Goal: Task Accomplishment & Management: Use online tool/utility

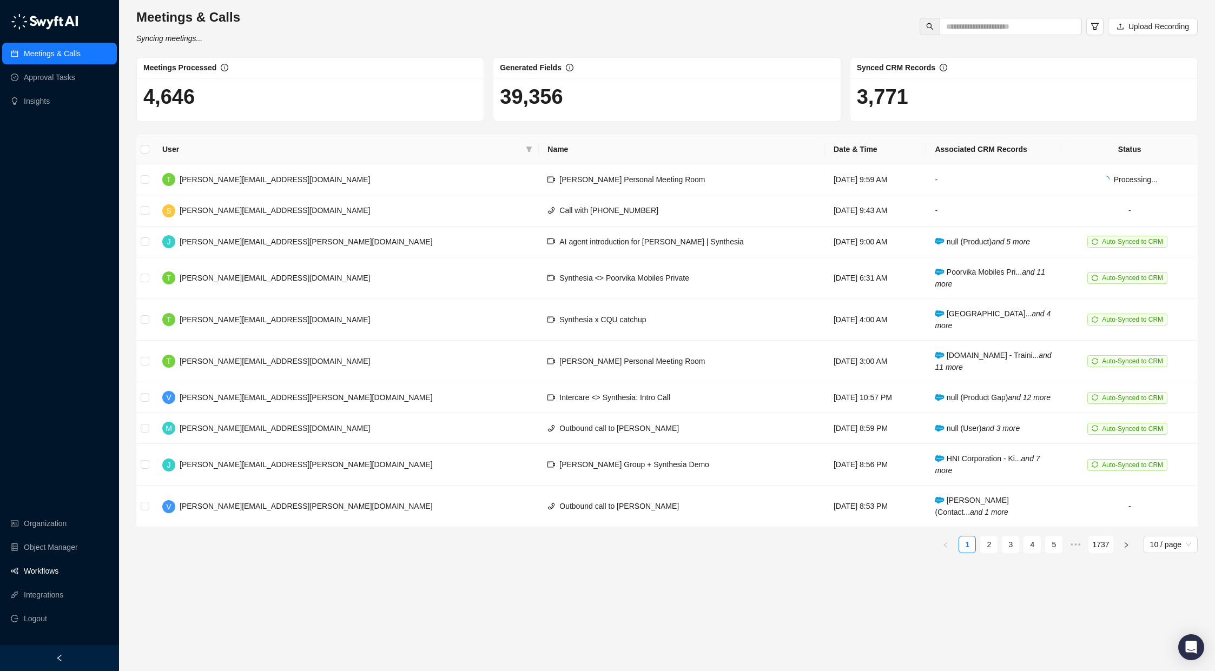
click at [50, 576] on link "Workflows" at bounding box center [41, 572] width 35 height 22
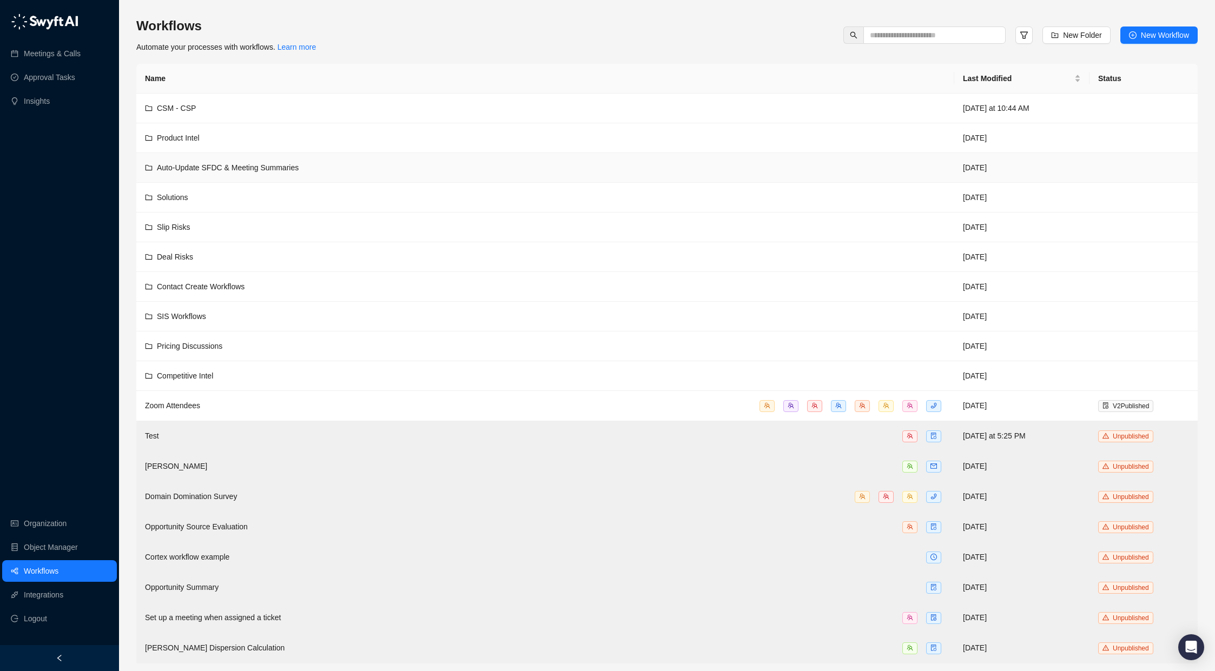
drag, startPoint x: 243, startPoint y: 167, endPoint x: 466, endPoint y: 214, distance: 227.7
click at [243, 167] on span "Auto-Update SFDC & Meeting Summaries" at bounding box center [228, 167] width 142 height 9
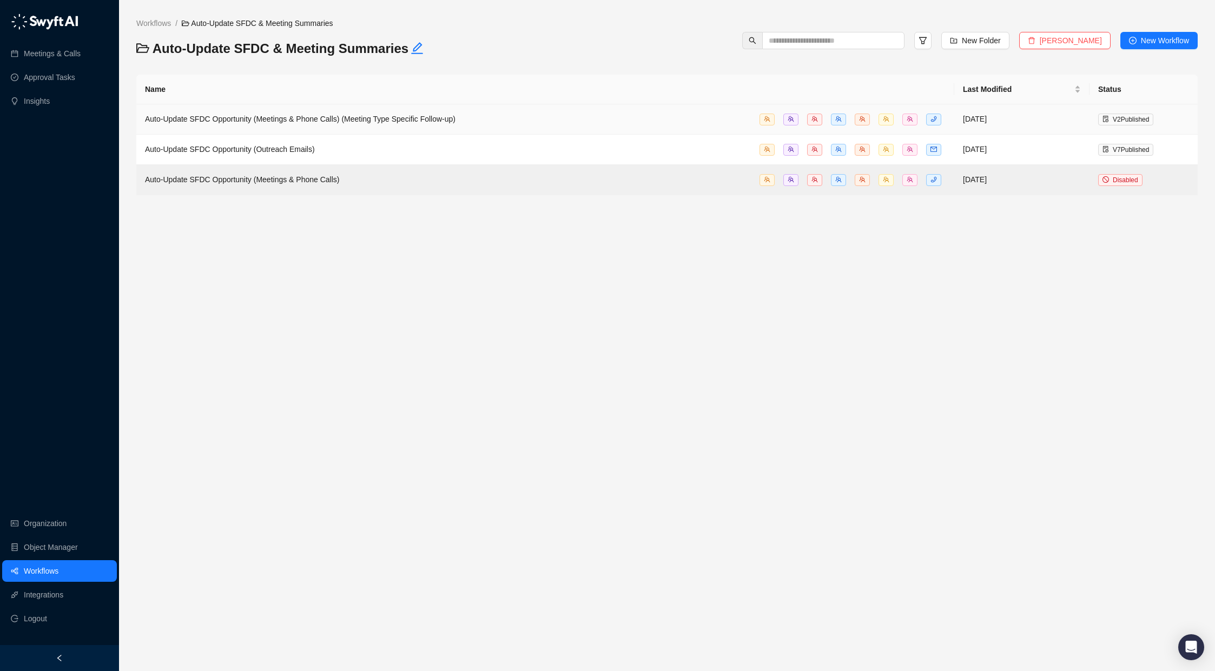
click at [421, 112] on td "Auto-Update SFDC Opportunity (Meetings & Phone Calls) (Meeting Type Specific Fo…" at bounding box center [545, 119] width 818 height 30
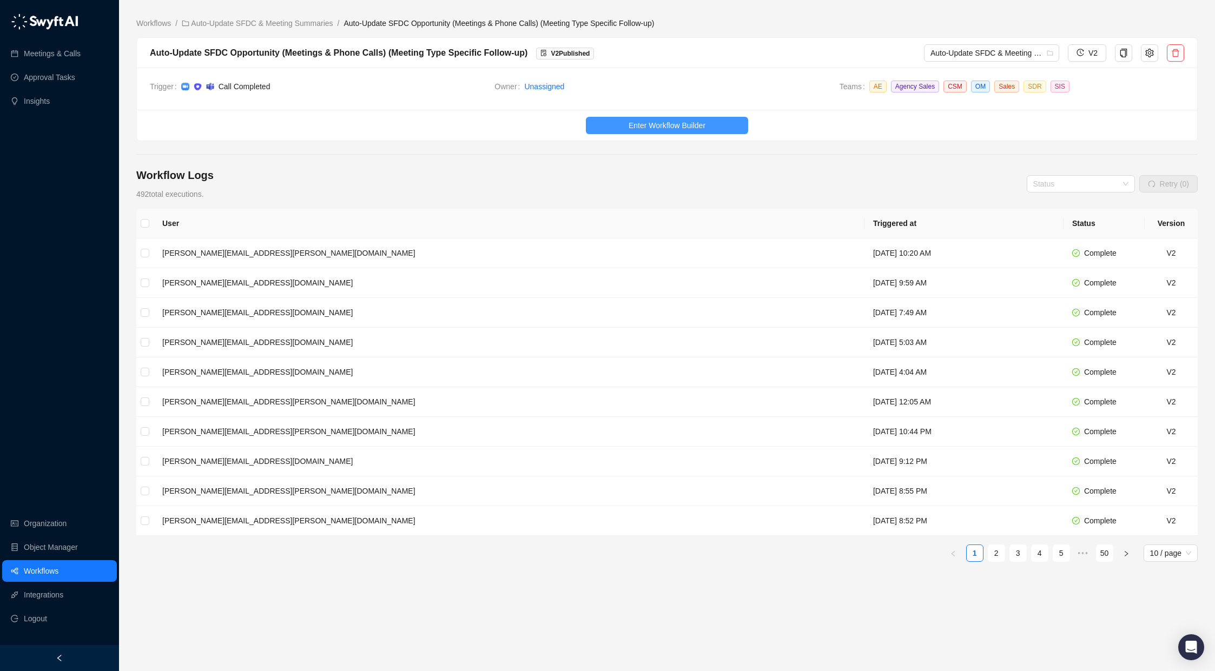
click at [674, 117] on button "Enter Workflow Builder" at bounding box center [667, 125] width 162 height 17
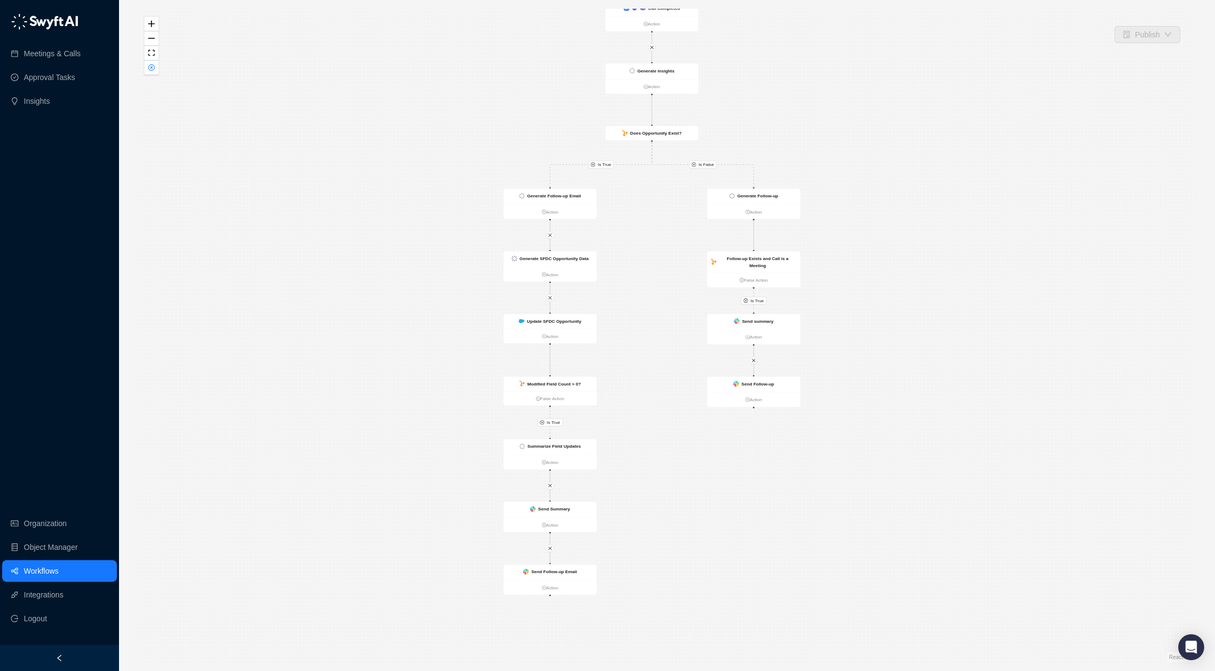
drag, startPoint x: 946, startPoint y: 378, endPoint x: 930, endPoint y: 325, distance: 54.9
click at [933, 325] on div "Is True Is False Is True Is True Call Completed Action Generate Insights Action…" at bounding box center [667, 336] width 1062 height 654
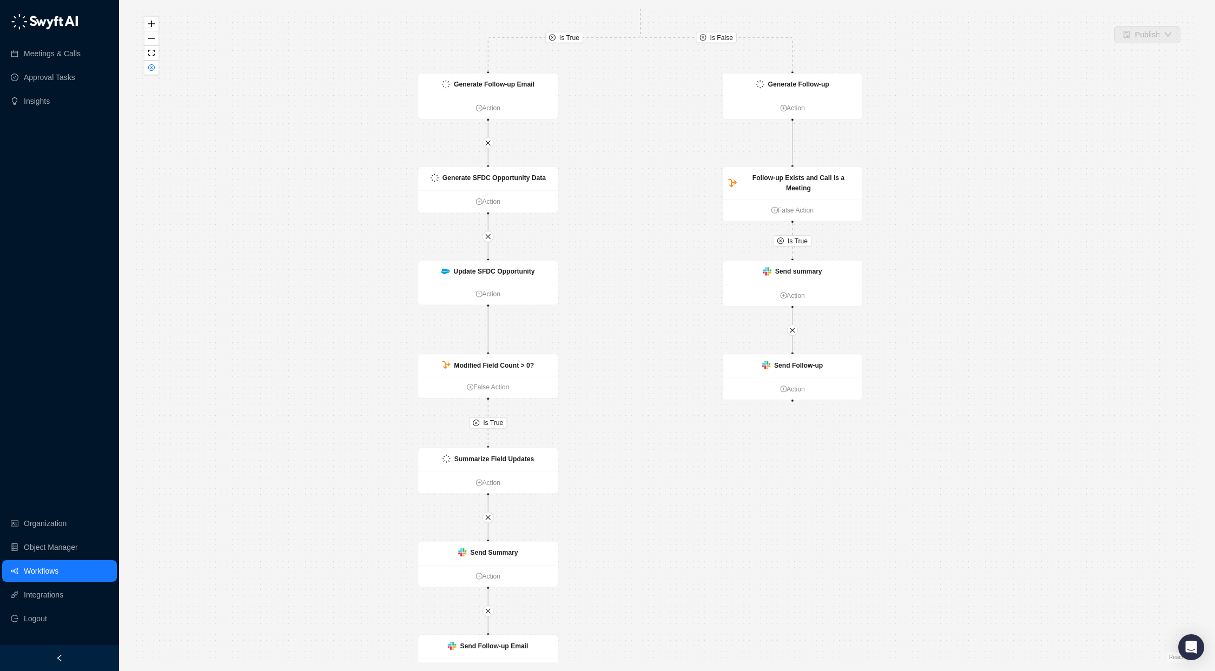
drag, startPoint x: 648, startPoint y: 371, endPoint x: 715, endPoint y: 305, distance: 94.1
click at [713, 307] on div "Is True Is False Is True Is True Call Completed Action Generate Insights Action…" at bounding box center [667, 336] width 1062 height 654
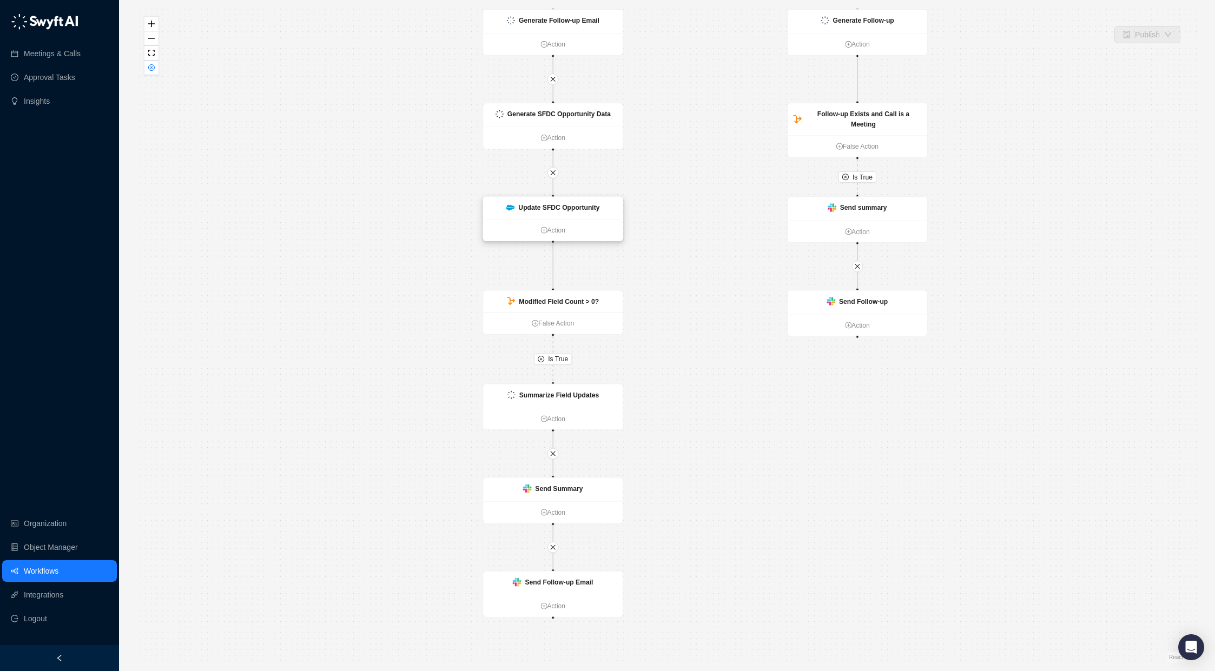
click at [536, 209] on strong "Update SFDC Opportunity" at bounding box center [558, 208] width 81 height 8
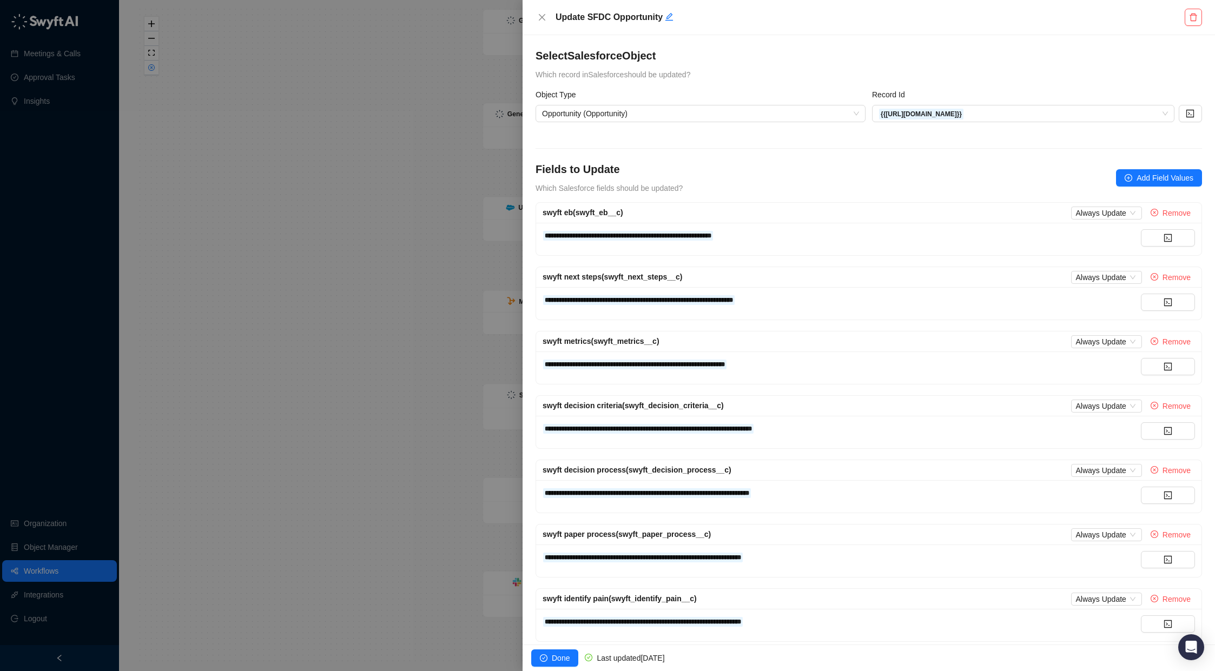
click at [337, 293] on div at bounding box center [607, 335] width 1215 height 671
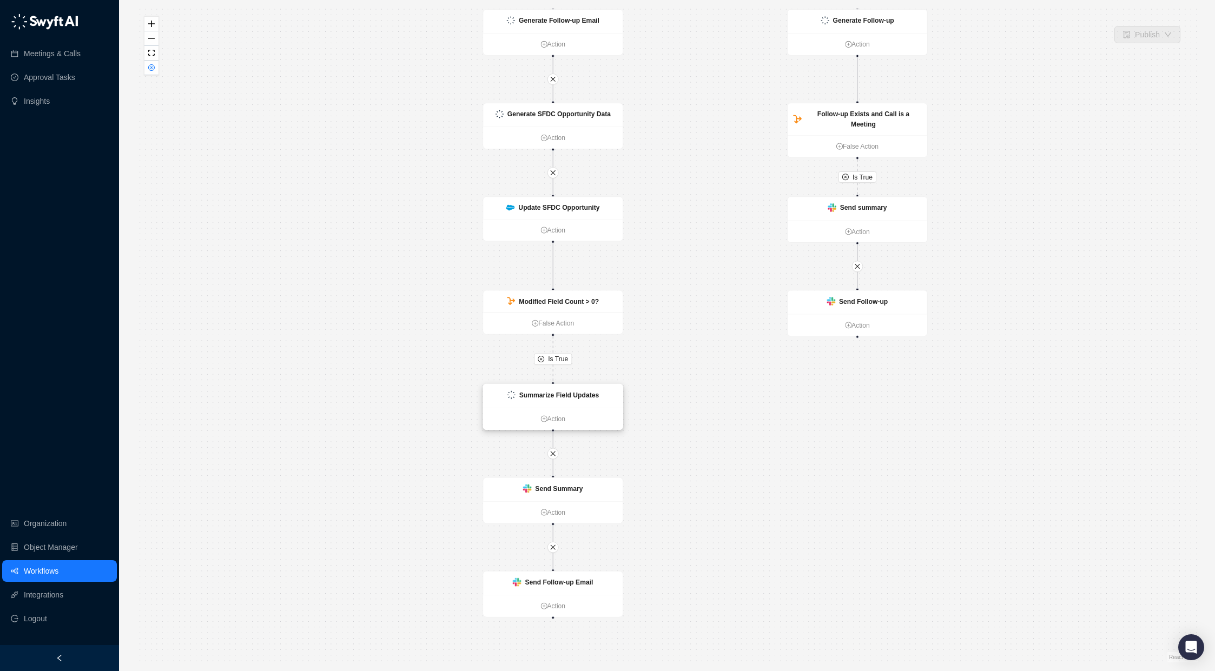
click at [581, 403] on div "Summarize Field Updates" at bounding box center [553, 395] width 140 height 23
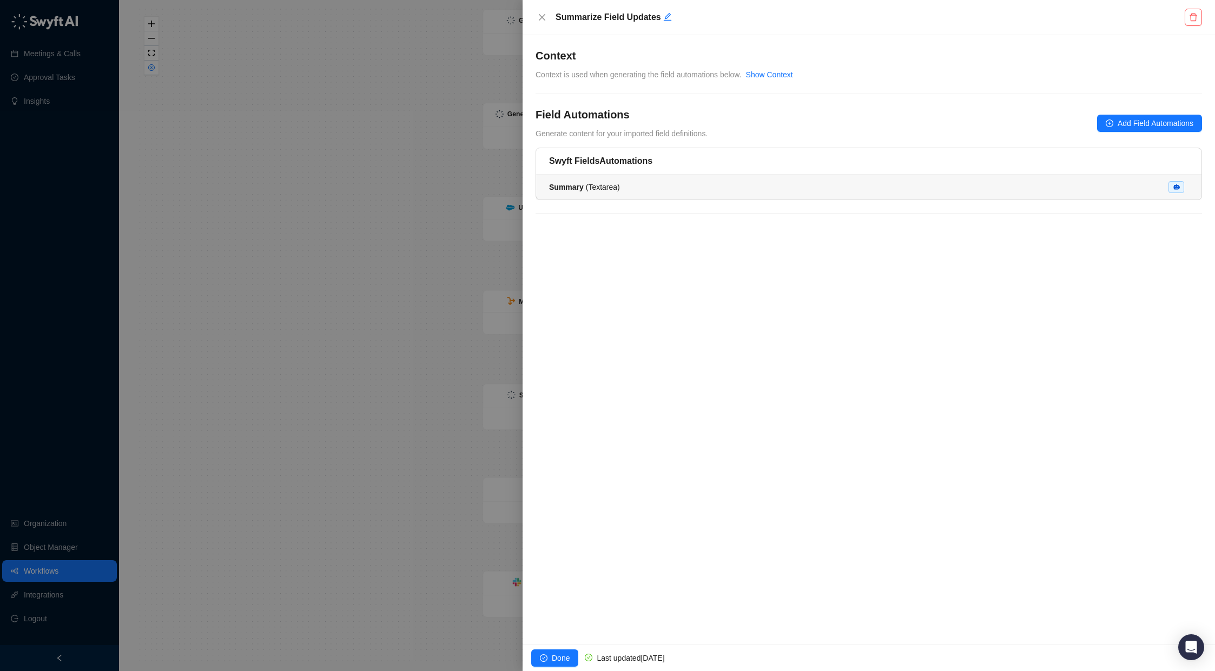
click at [750, 185] on div "Summary ( Textarea )" at bounding box center [869, 187] width 640 height 12
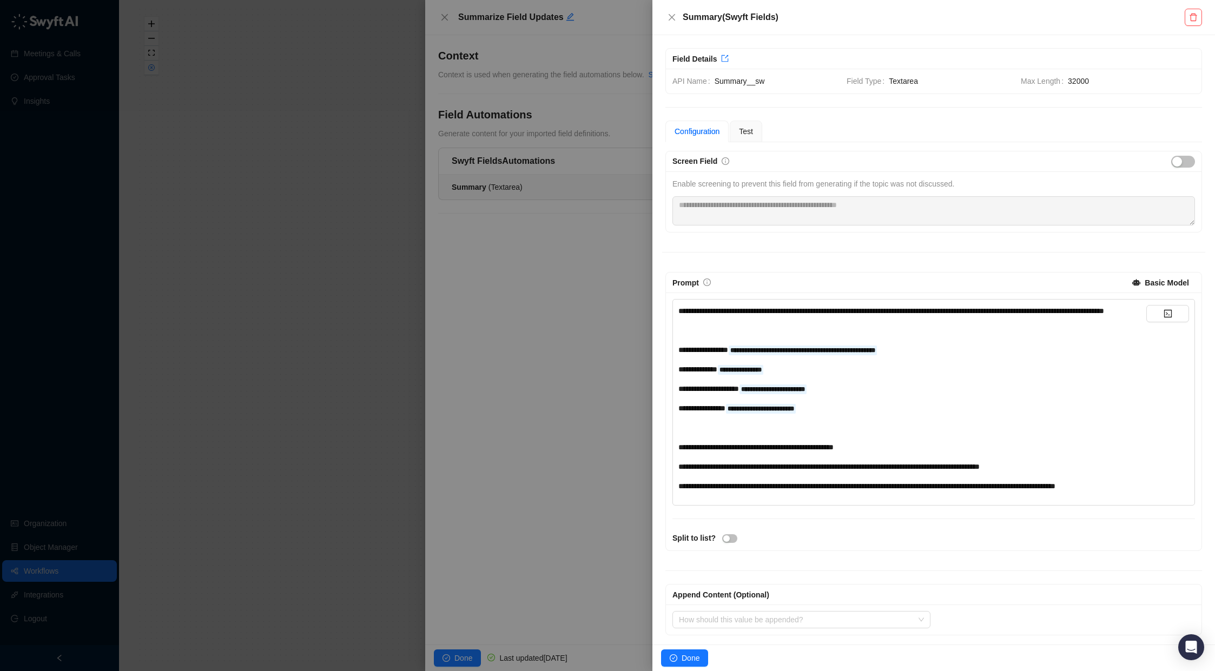
scroll to position [28, 0]
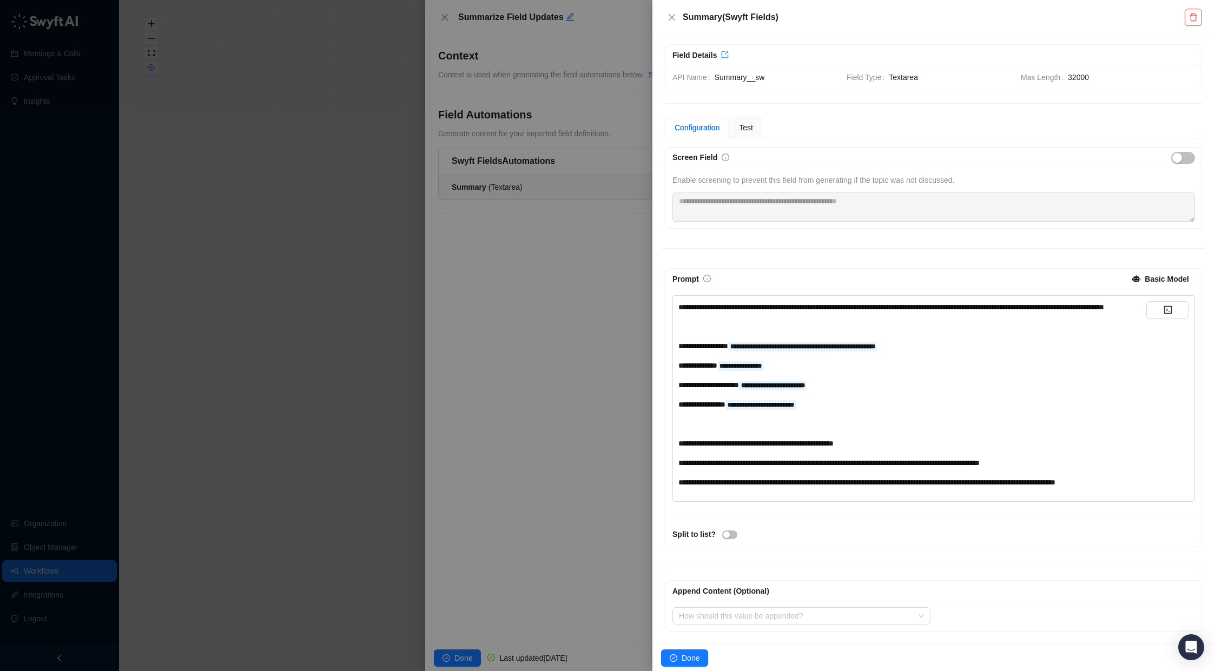
click at [648, 385] on div at bounding box center [607, 335] width 1215 height 671
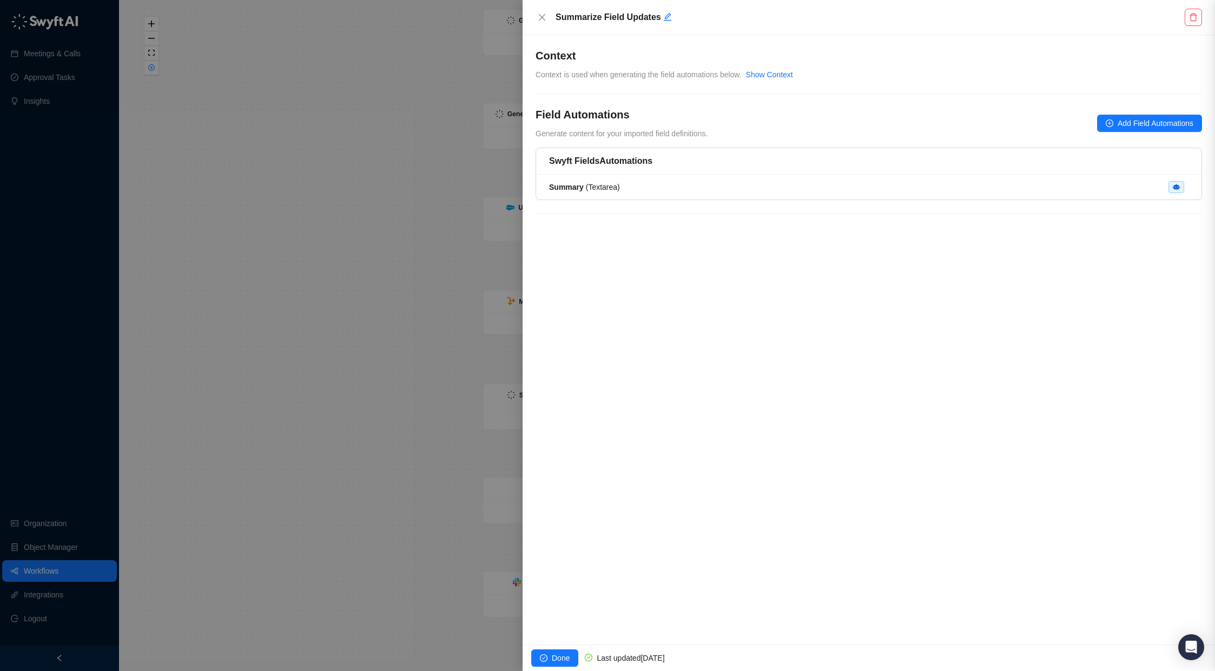
click at [291, 419] on div at bounding box center [607, 335] width 1215 height 671
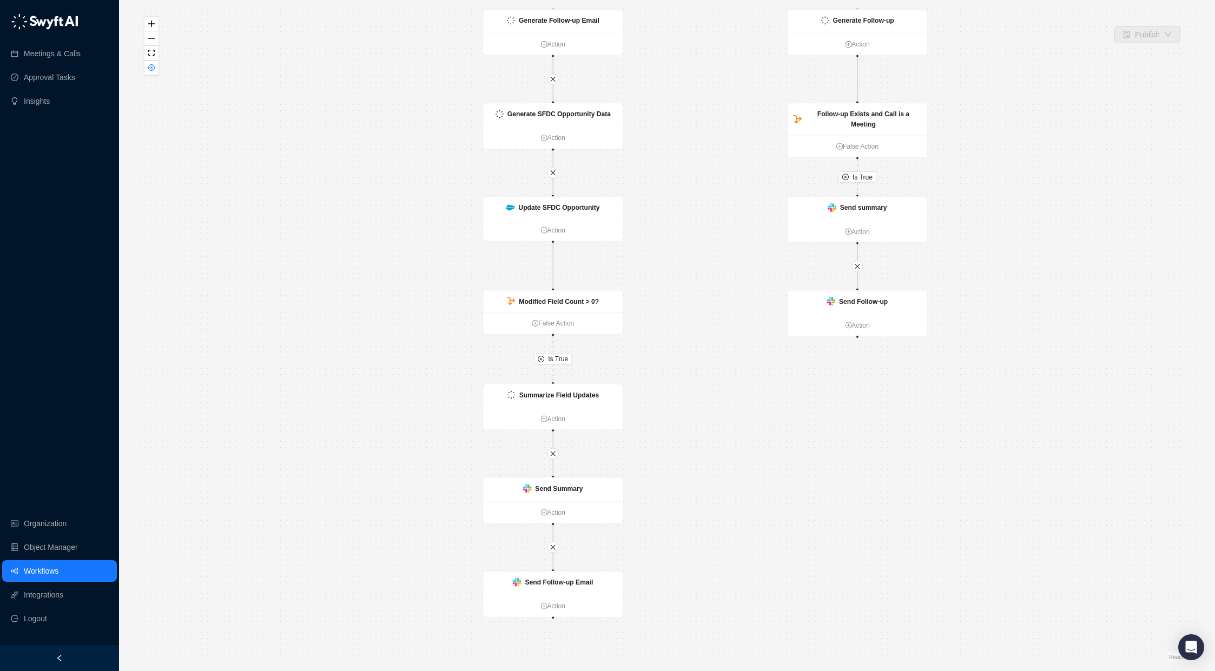
drag, startPoint x: 464, startPoint y: 554, endPoint x: 496, endPoint y: 458, distance: 100.9
click at [496, 458] on div "Is True Is False Is True Is True Call Completed Action Generate Insights Action…" at bounding box center [667, 336] width 1062 height 654
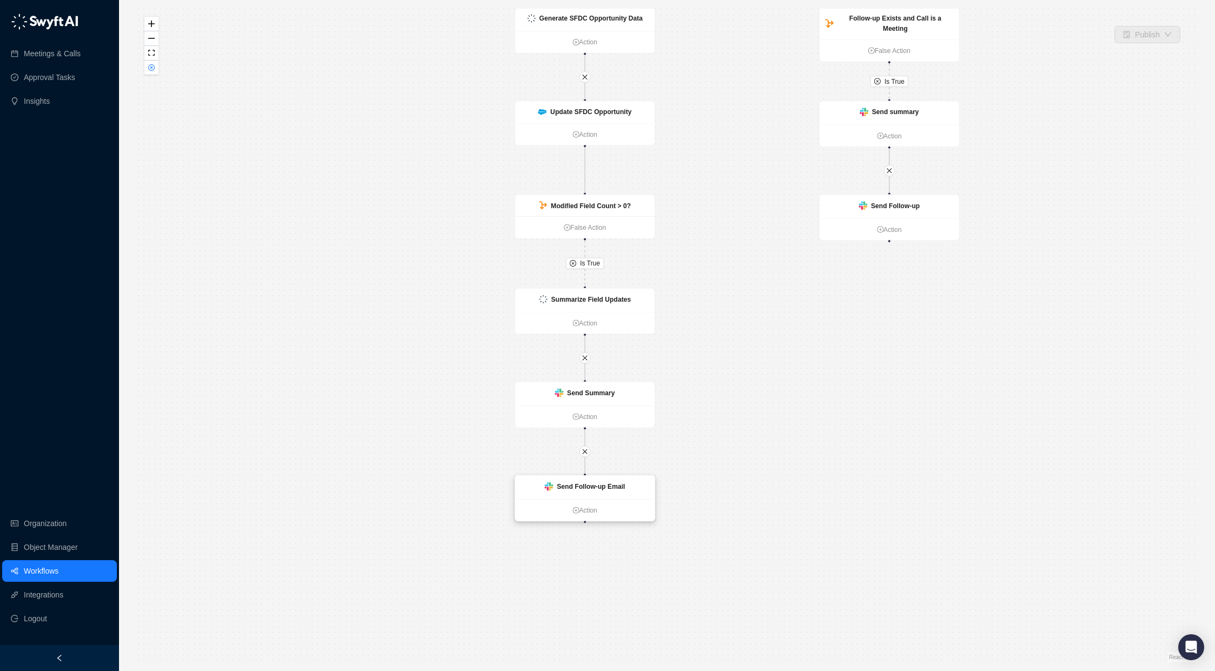
click at [615, 480] on div "Send Follow-up Email" at bounding box center [585, 487] width 140 height 23
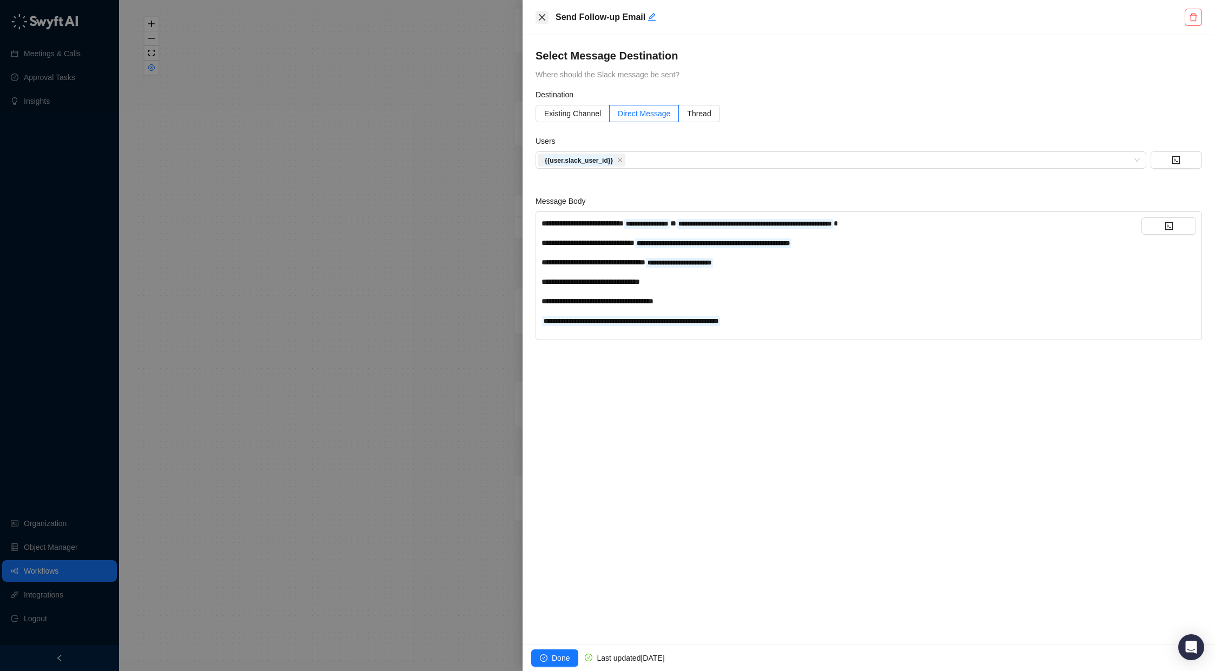
click at [540, 16] on icon "close" at bounding box center [542, 17] width 6 height 6
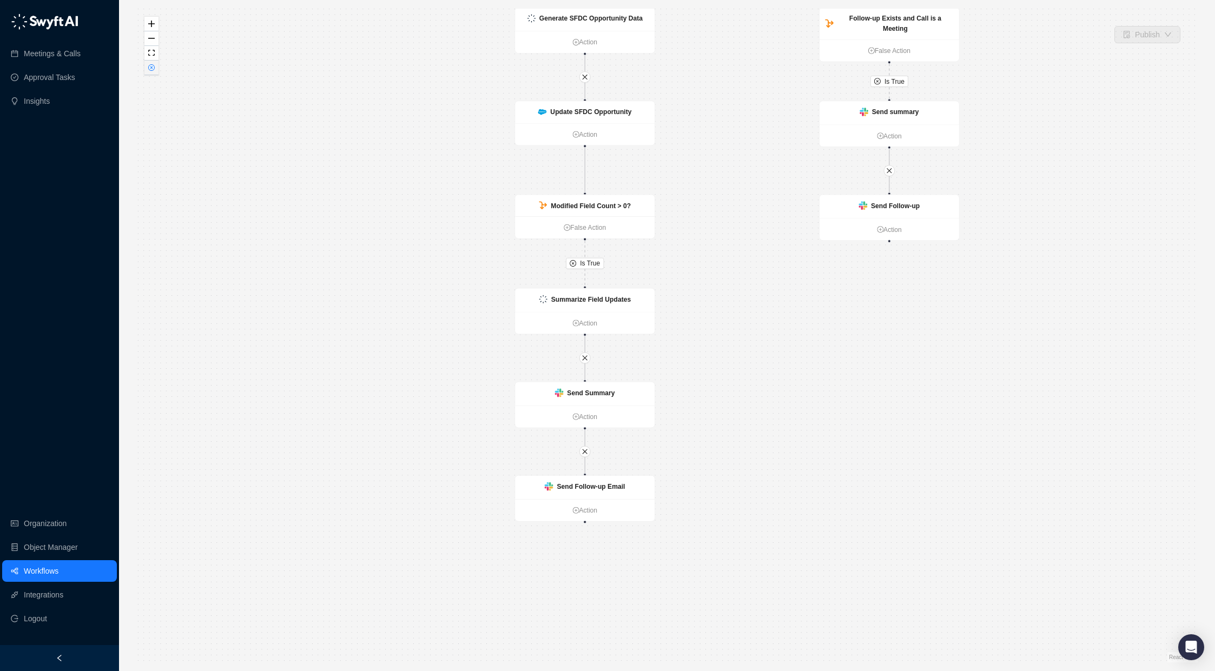
click at [151, 70] on icon "close-circle" at bounding box center [151, 67] width 5 height 5
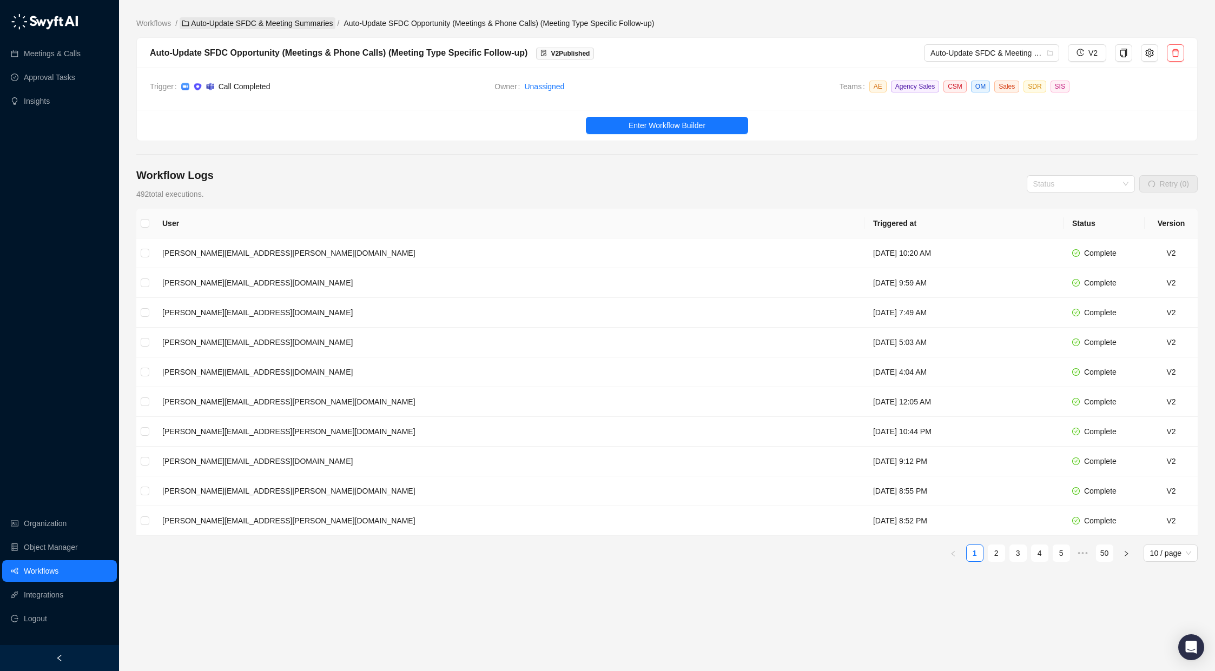
click at [304, 18] on link "Auto-Update SFDC & Meeting Summaries" at bounding box center [257, 23] width 155 height 12
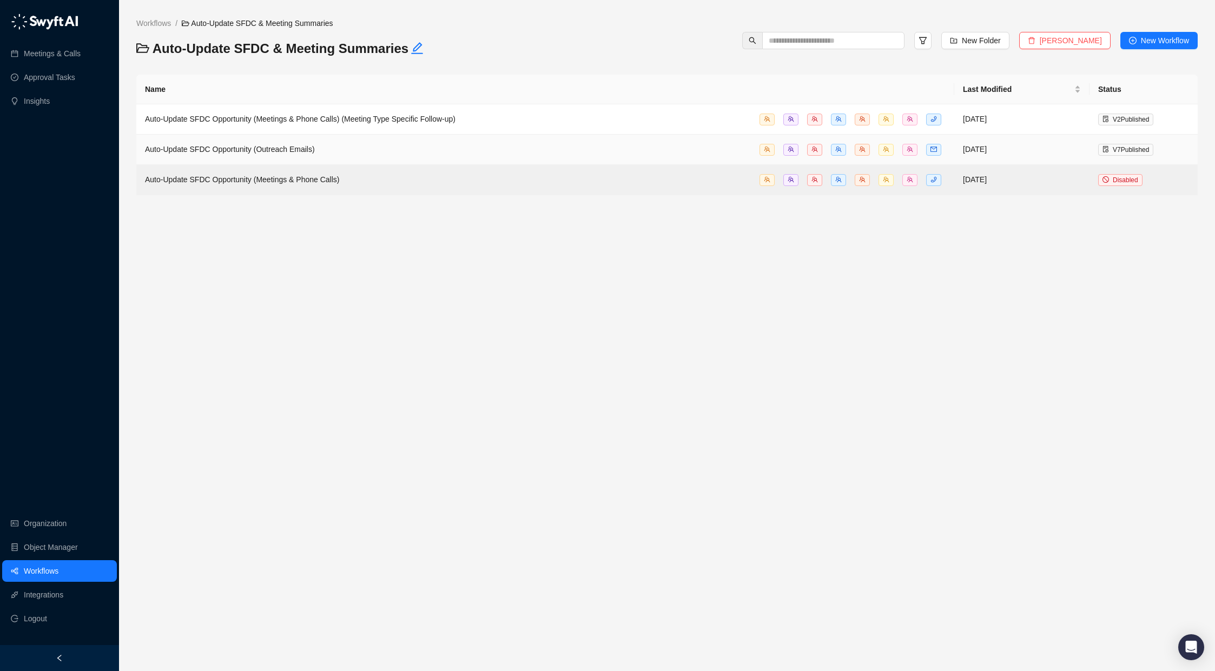
click at [375, 148] on div "Auto-Update SFDC Opportunity (Outreach Emails)" at bounding box center [545, 149] width 801 height 12
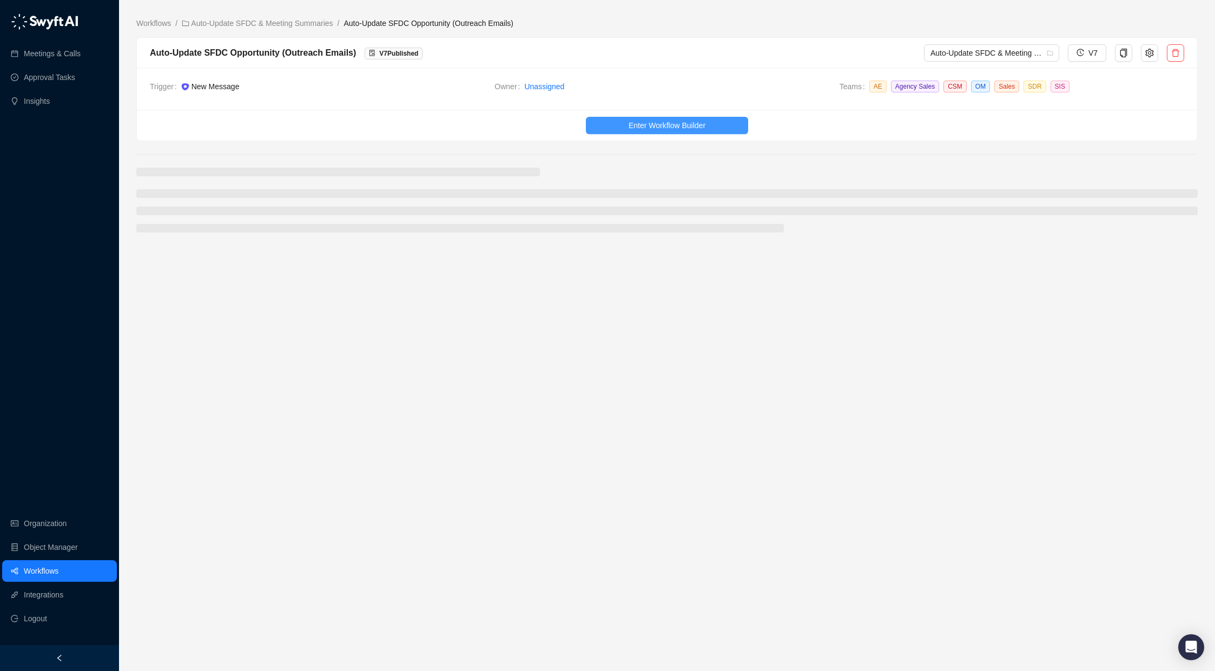
click at [648, 121] on span "Enter Workflow Builder" at bounding box center [667, 126] width 77 height 12
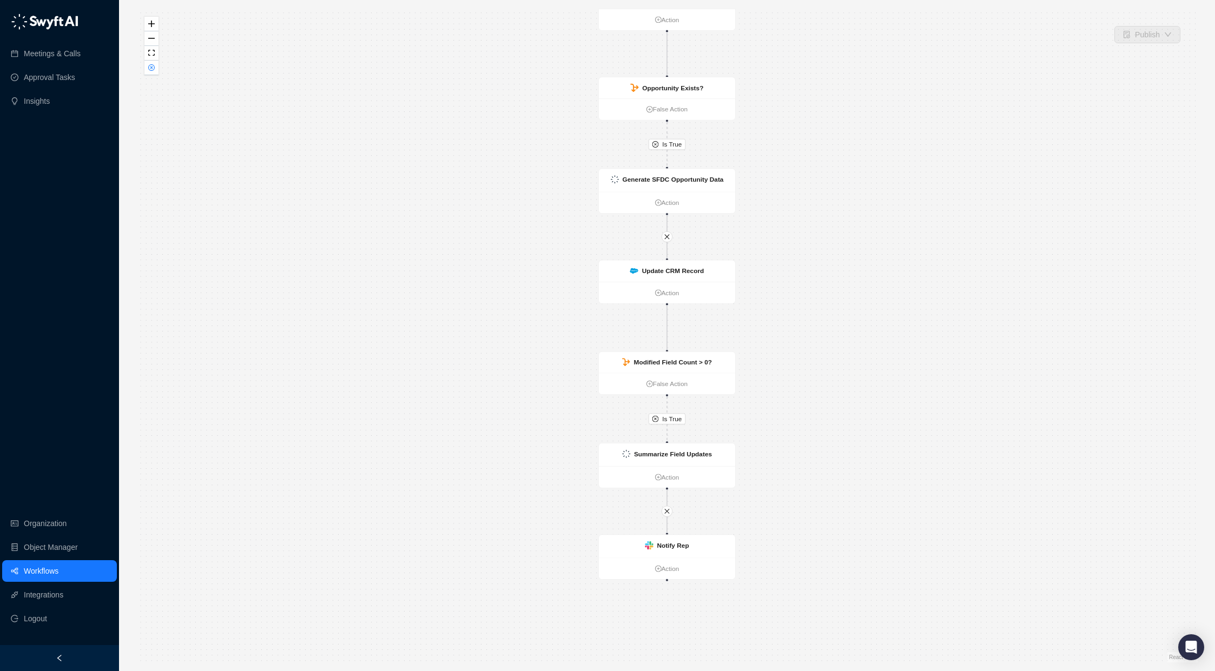
drag, startPoint x: 506, startPoint y: 390, endPoint x: 506, endPoint y: 337, distance: 53.0
click at [506, 337] on div "Is True Is True Message Created Action Opportunity Exists? False Action Generat…" at bounding box center [667, 336] width 1062 height 654
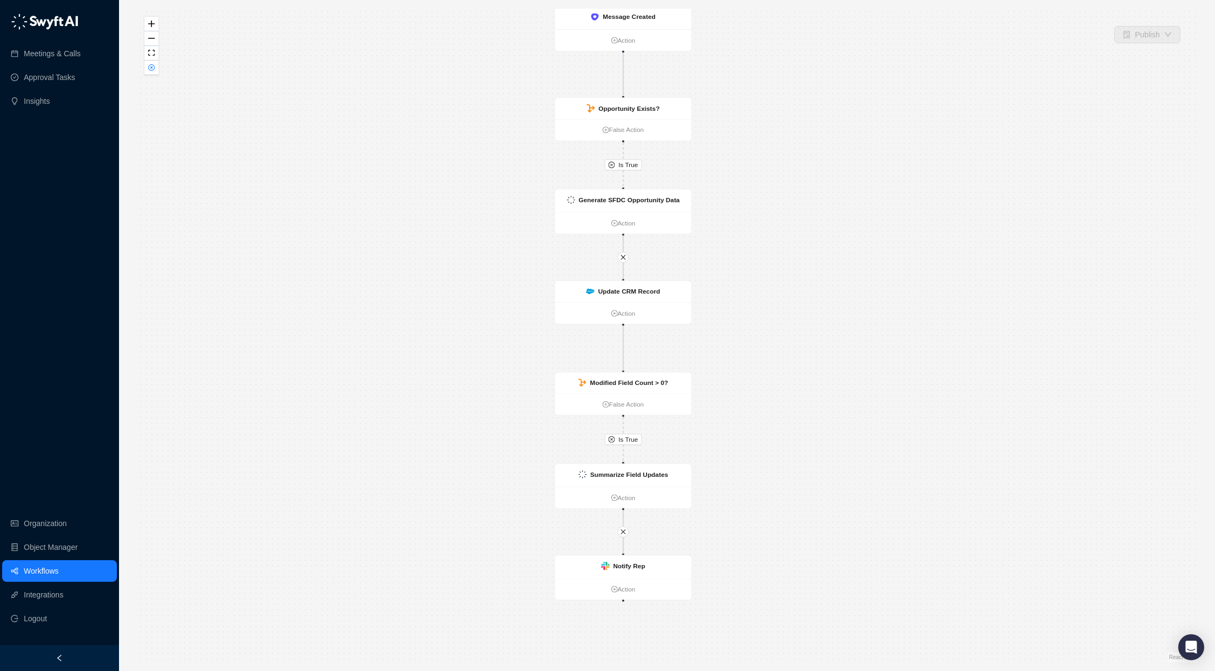
drag, startPoint x: 836, startPoint y: 399, endPoint x: 793, endPoint y: 420, distance: 47.9
click at [792, 420] on div "Is True Is True Message Created Action Opportunity Exists? False Action Generat…" at bounding box center [667, 336] width 1062 height 654
click at [654, 296] on div "Update CRM Record" at bounding box center [629, 292] width 62 height 10
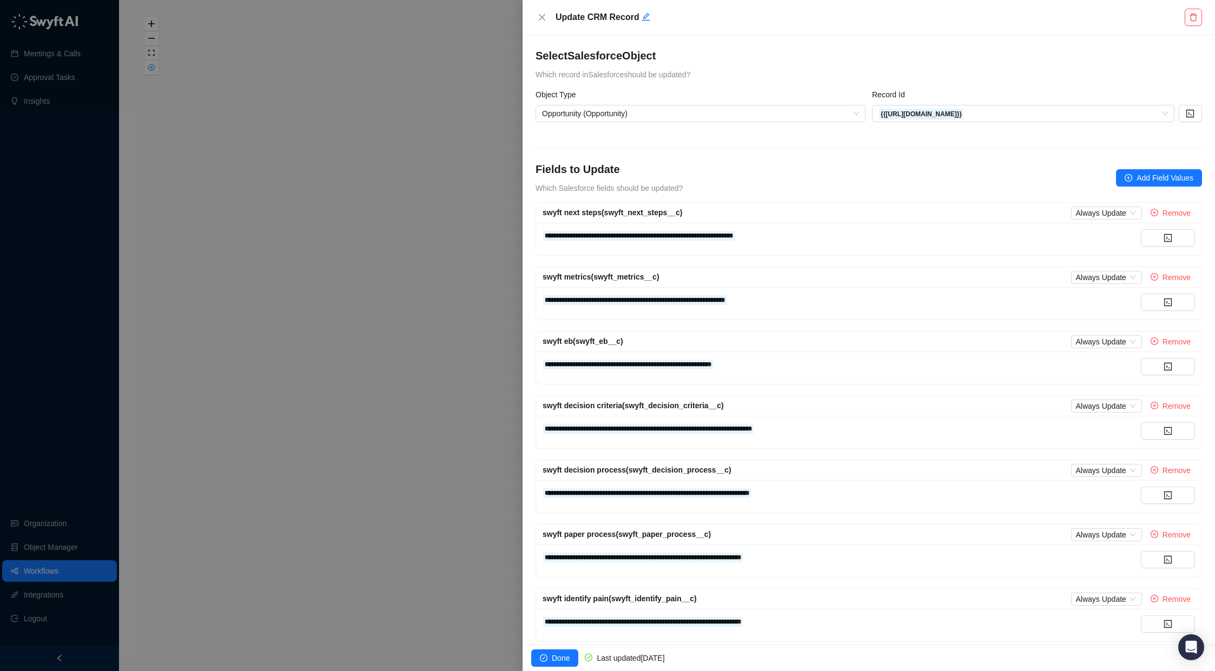
scroll to position [343, 0]
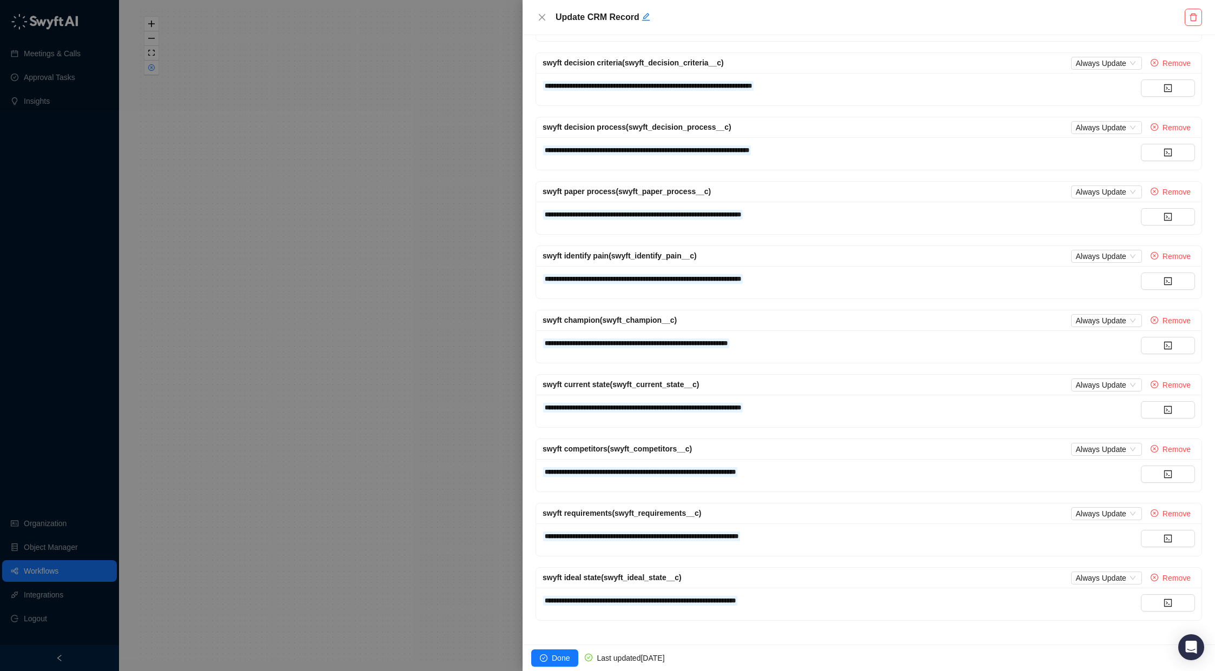
click at [426, 502] on div at bounding box center [607, 335] width 1215 height 671
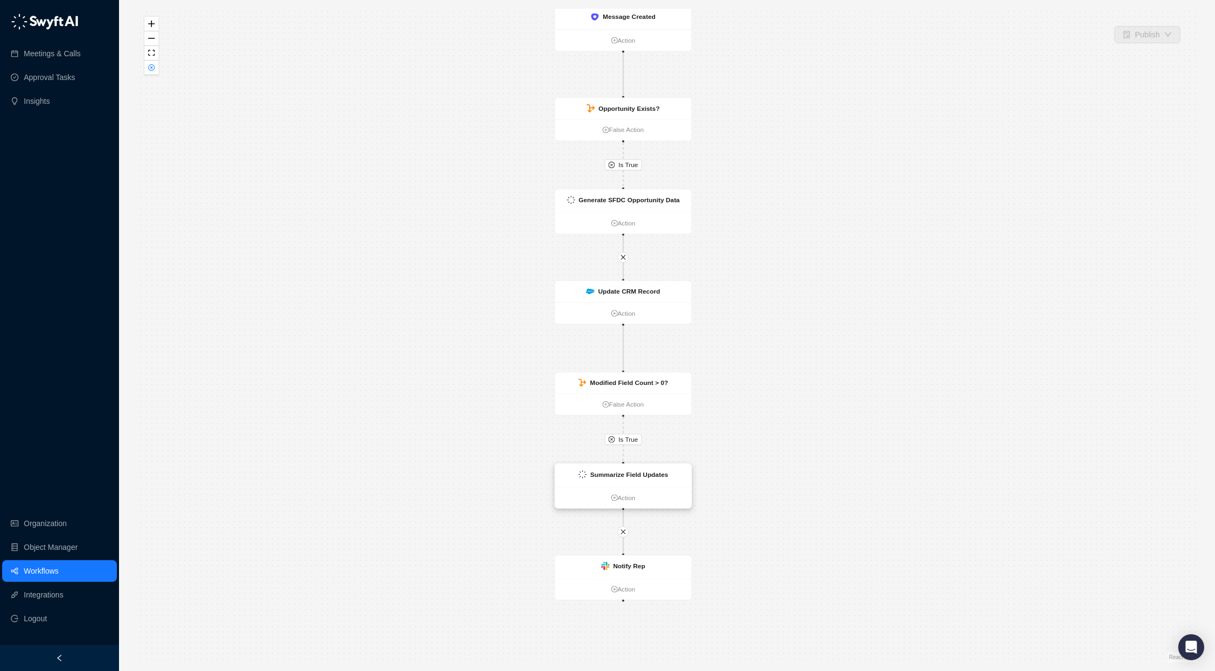
click at [623, 471] on strong "Summarize Field Updates" at bounding box center [629, 475] width 78 height 8
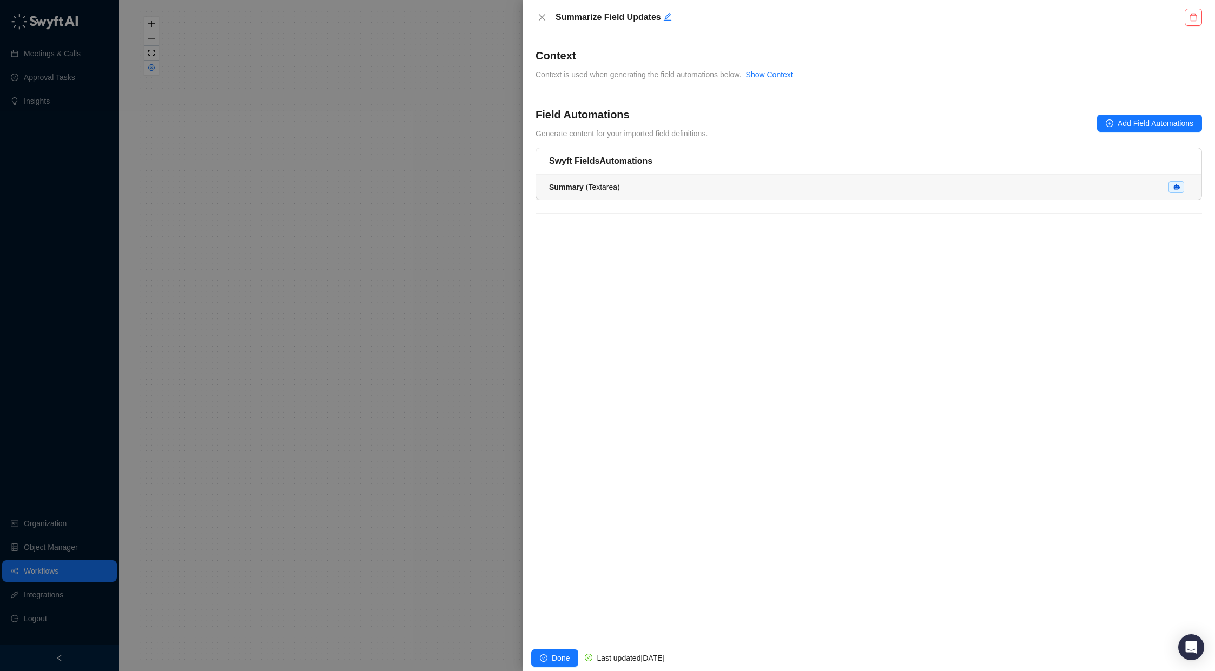
click at [673, 188] on div "Summary ( Textarea )" at bounding box center [869, 187] width 640 height 12
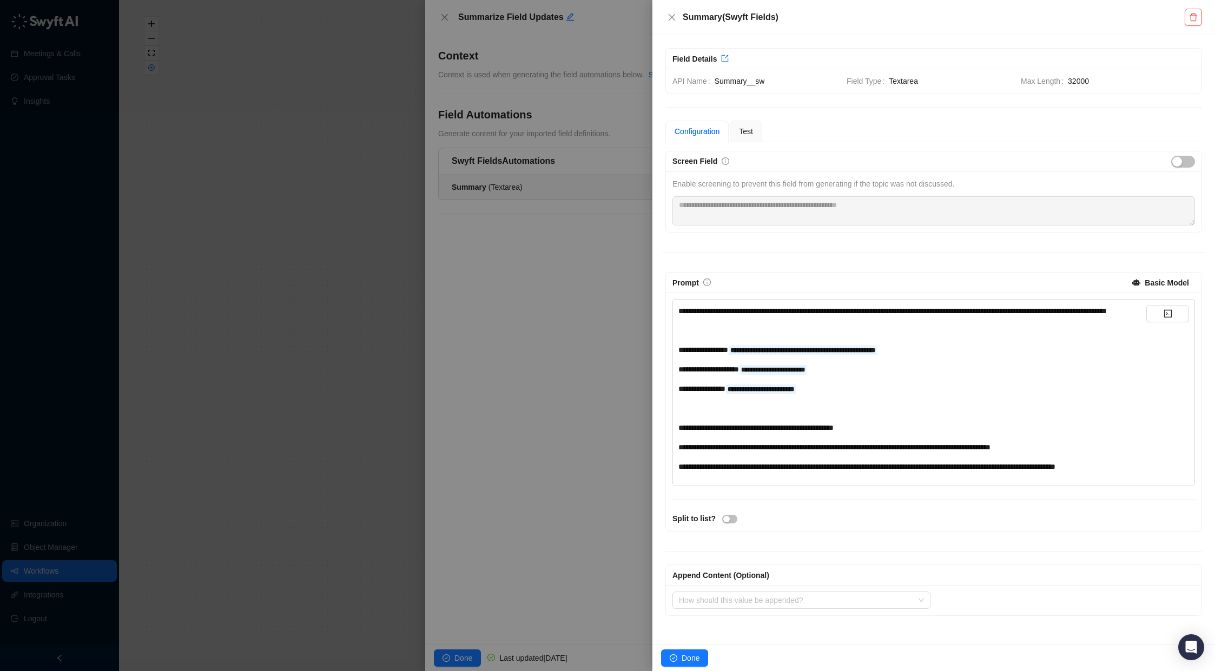
scroll to position [8, 0]
click at [554, 412] on div at bounding box center [607, 335] width 1215 height 671
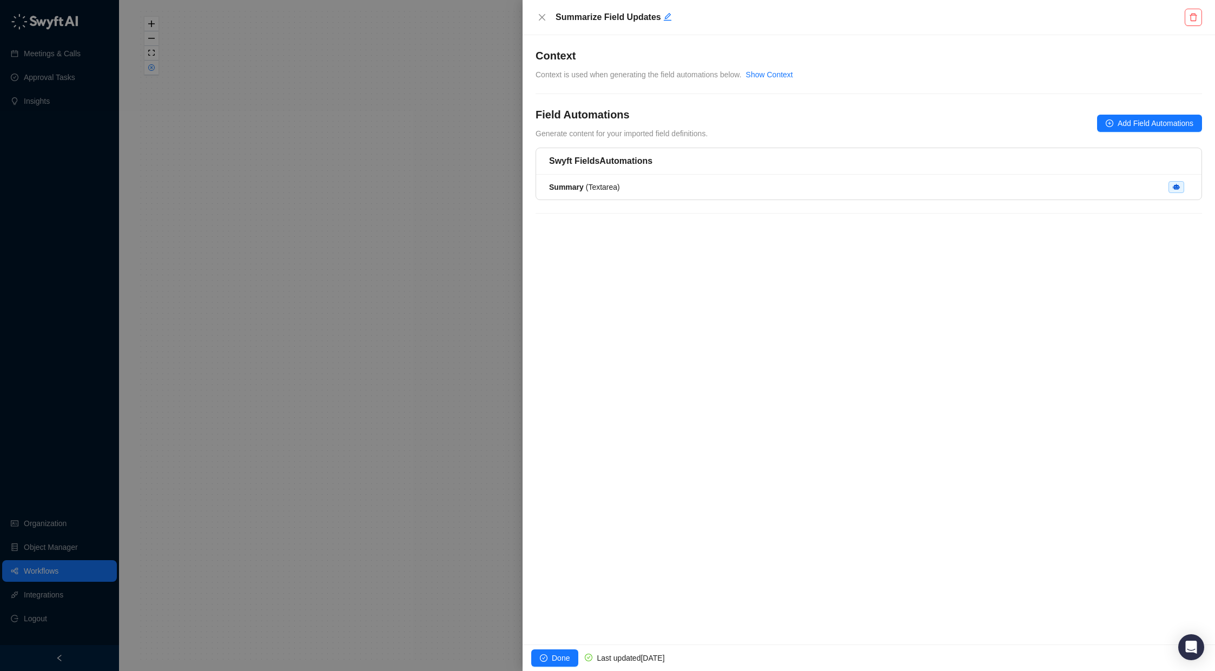
click at [378, 373] on div at bounding box center [607, 335] width 1215 height 671
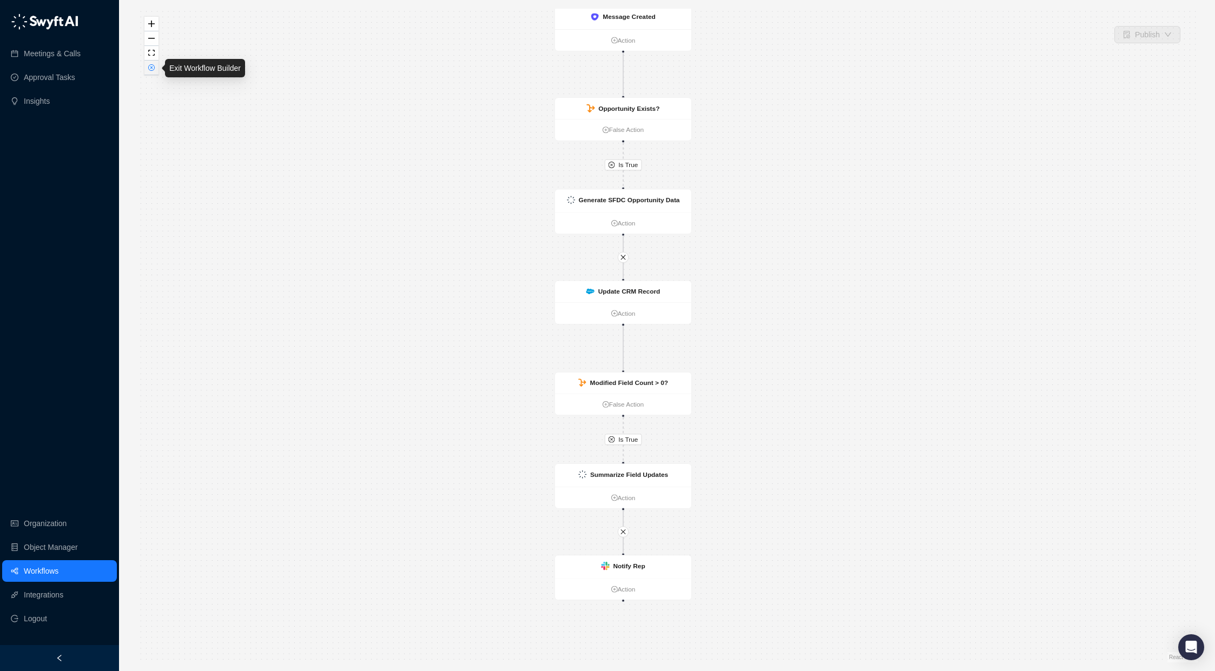
click at [151, 66] on icon "close-circle" at bounding box center [151, 67] width 5 height 5
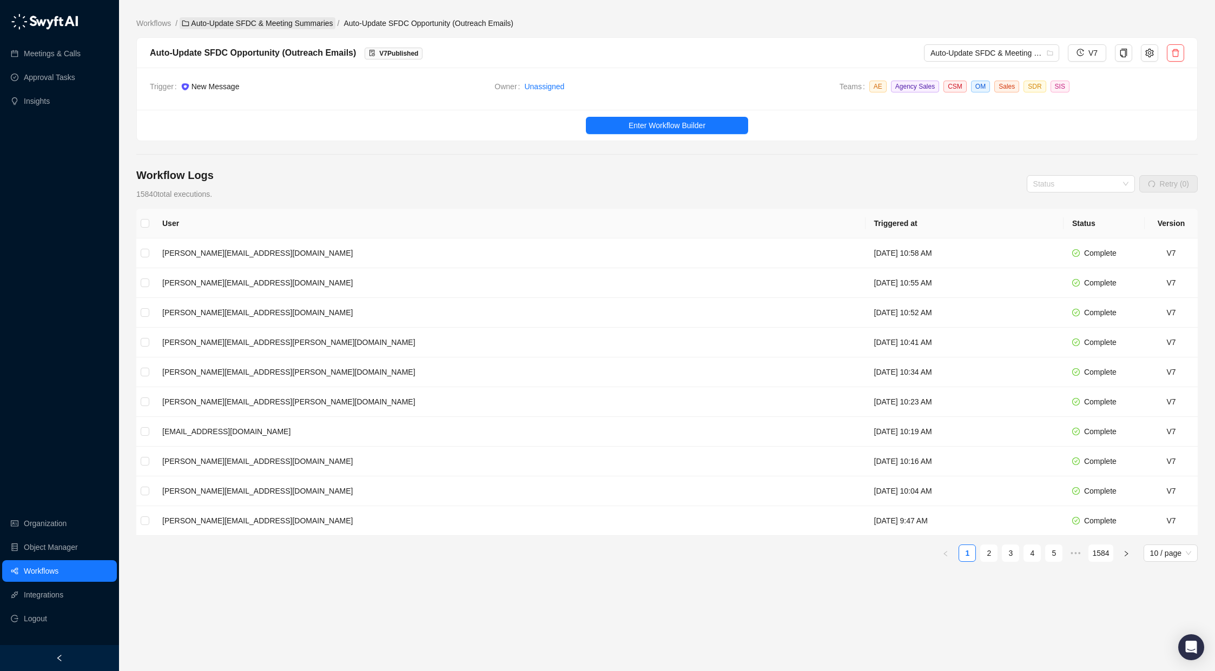
click at [280, 19] on link "Auto-Update SFDC & Meeting Summaries" at bounding box center [257, 23] width 155 height 12
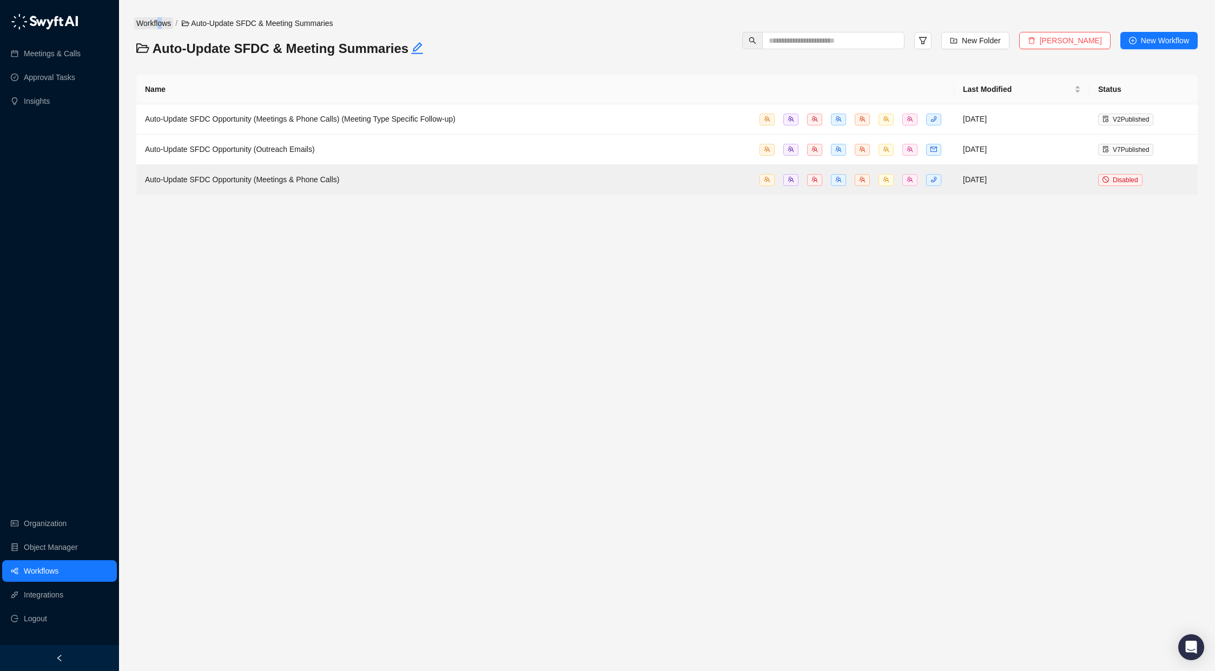
click at [161, 21] on link "Workflows" at bounding box center [153, 23] width 39 height 12
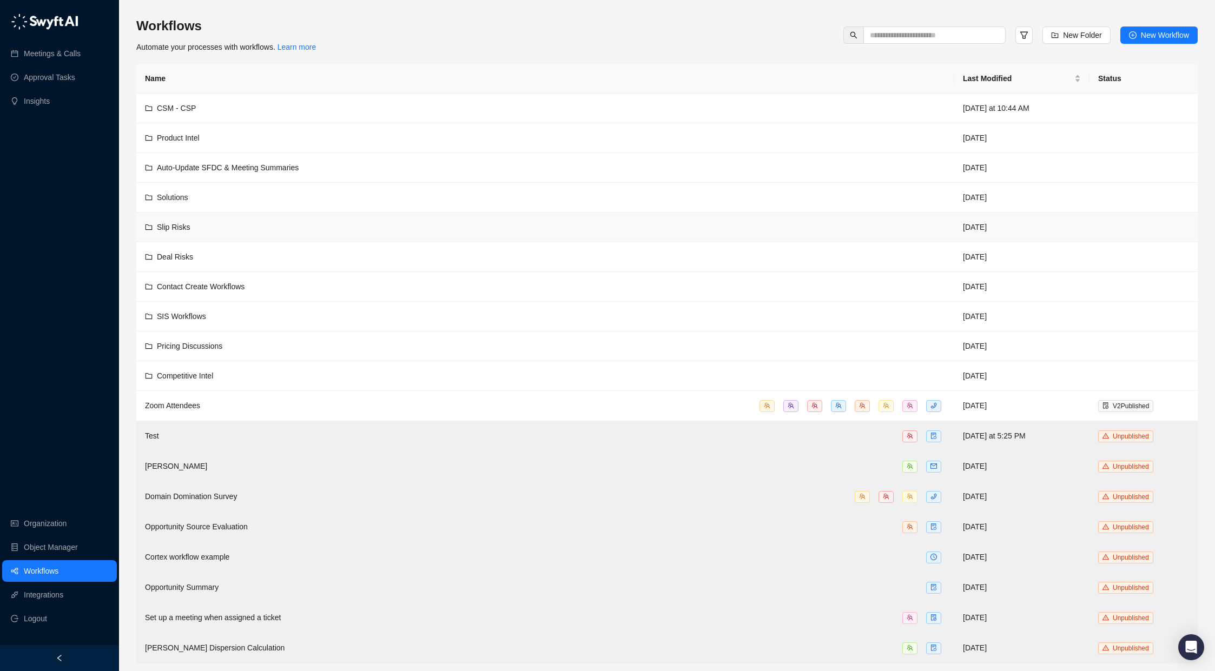
click at [309, 224] on div "Slip Risks" at bounding box center [545, 227] width 801 height 12
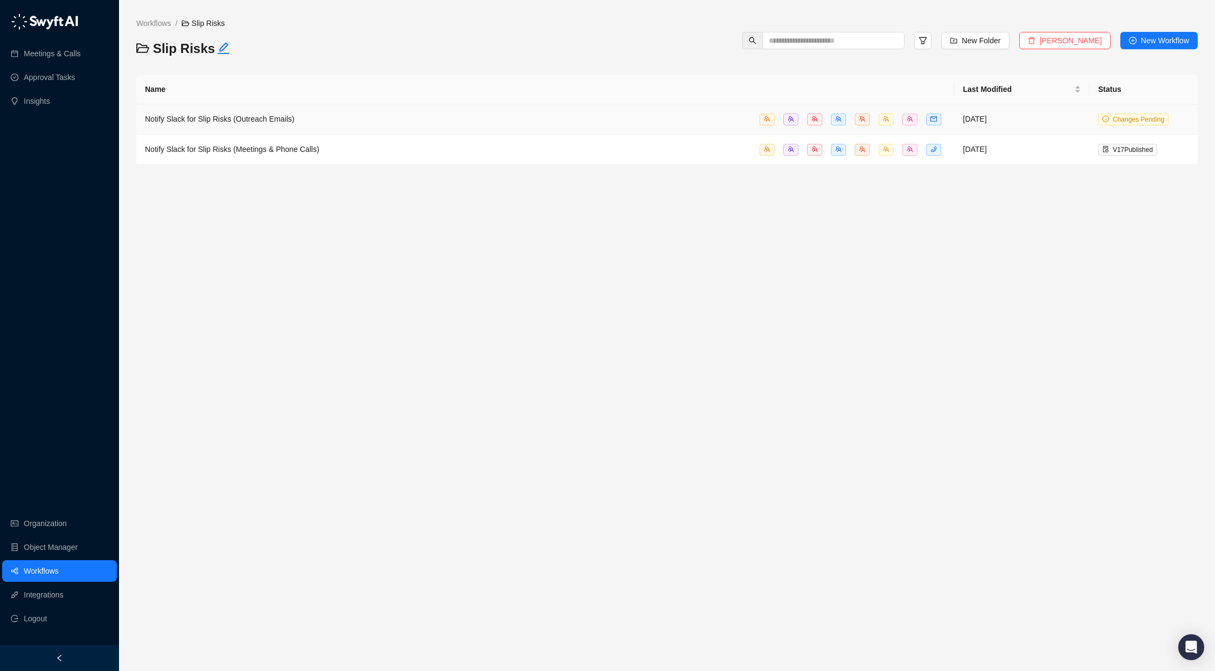
click at [351, 124] on div "Notify Slack for Slip Risks (Outreach Emails)" at bounding box center [545, 119] width 801 height 12
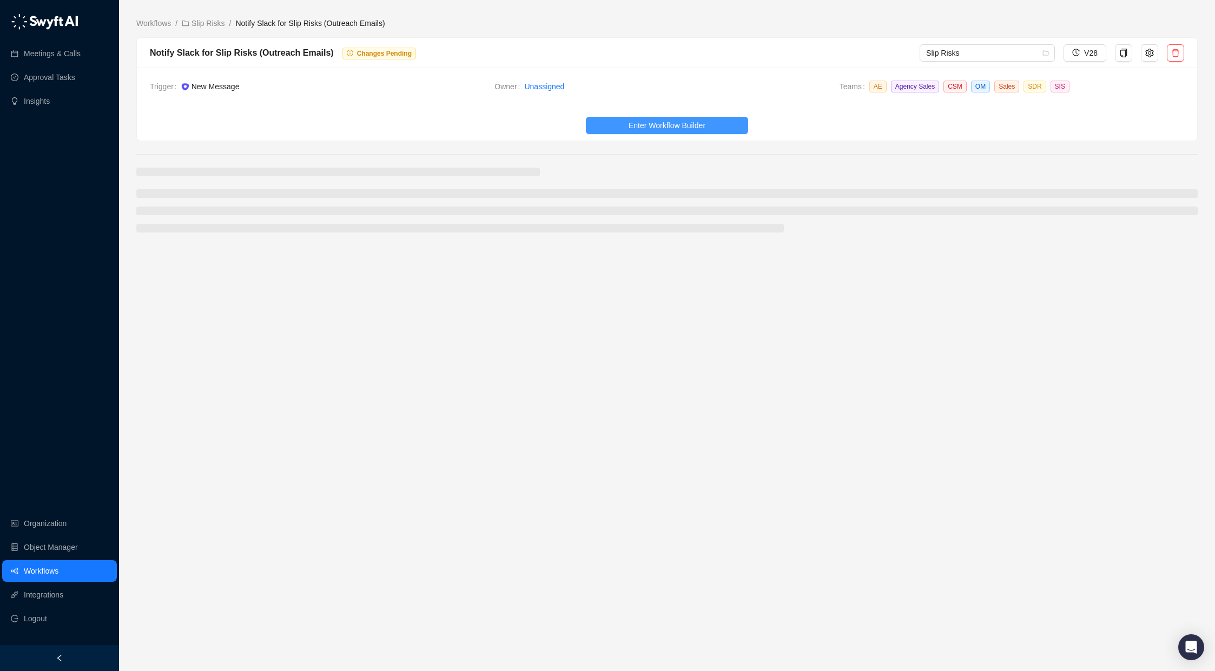
click at [661, 117] on button "Enter Workflow Builder" at bounding box center [667, 125] width 162 height 17
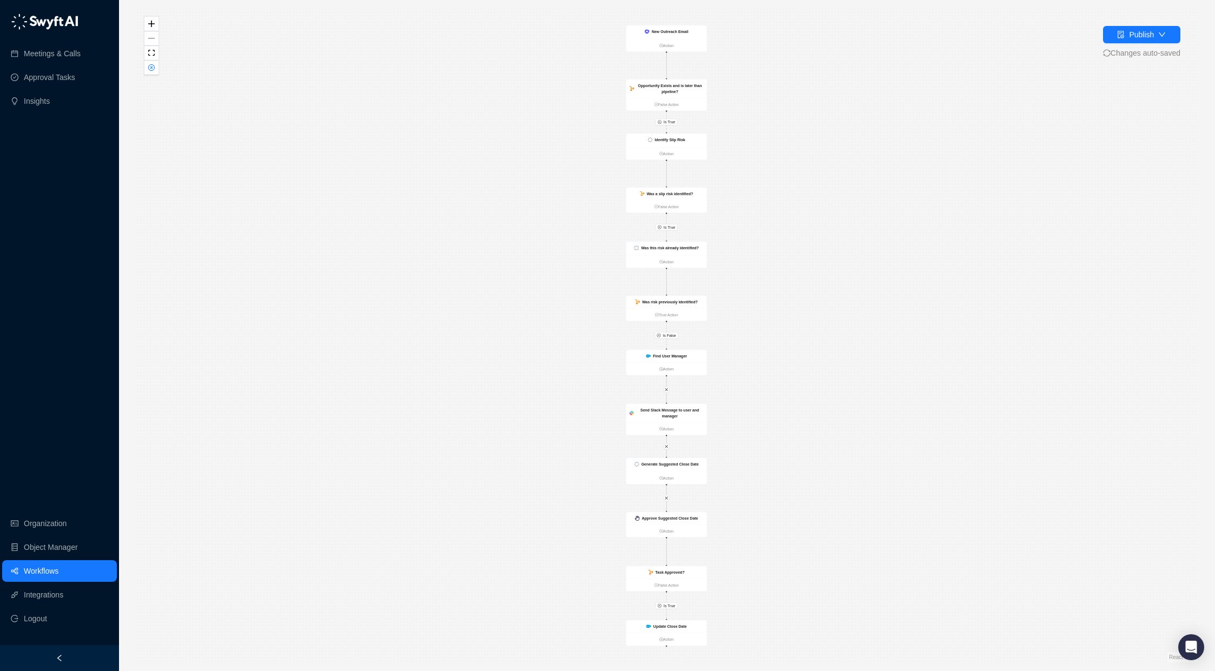
click at [792, 145] on div "Is True Is False Is True Is True New Outreach Email Action Opportunity Exists a…" at bounding box center [667, 336] width 1062 height 654
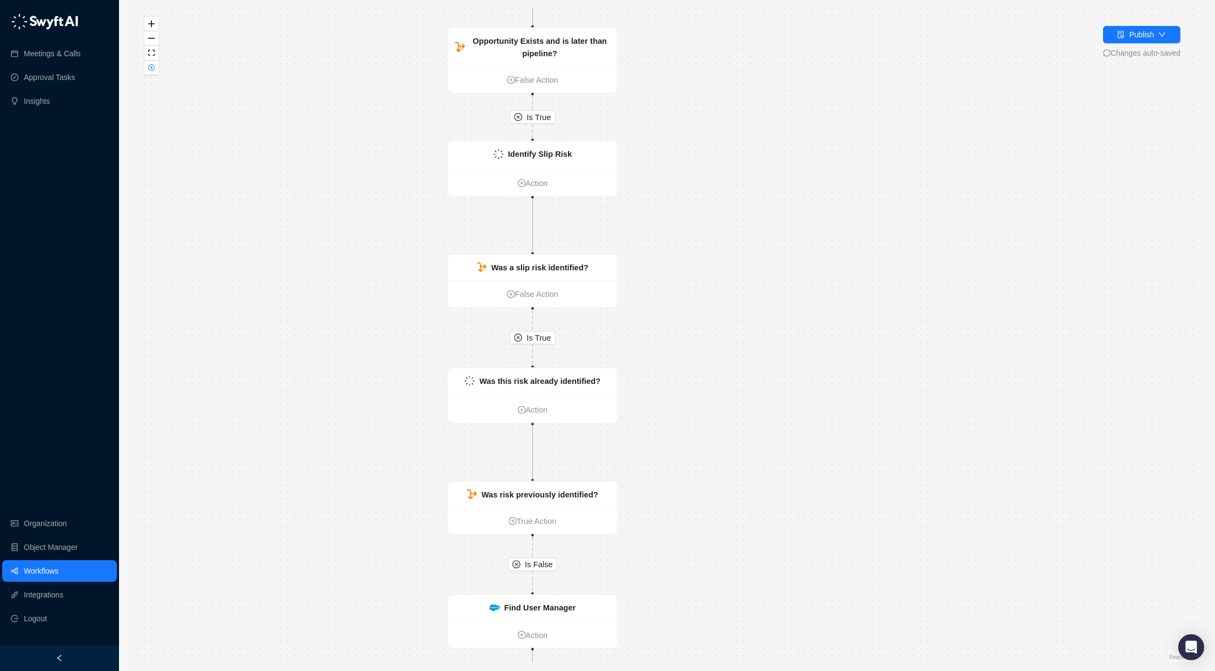
drag, startPoint x: 749, startPoint y: 128, endPoint x: 795, endPoint y: 324, distance: 201.2
click at [795, 324] on div "Is True Is False Is True Is True New Outreach Email Action Opportunity Exists a…" at bounding box center [667, 336] width 1062 height 654
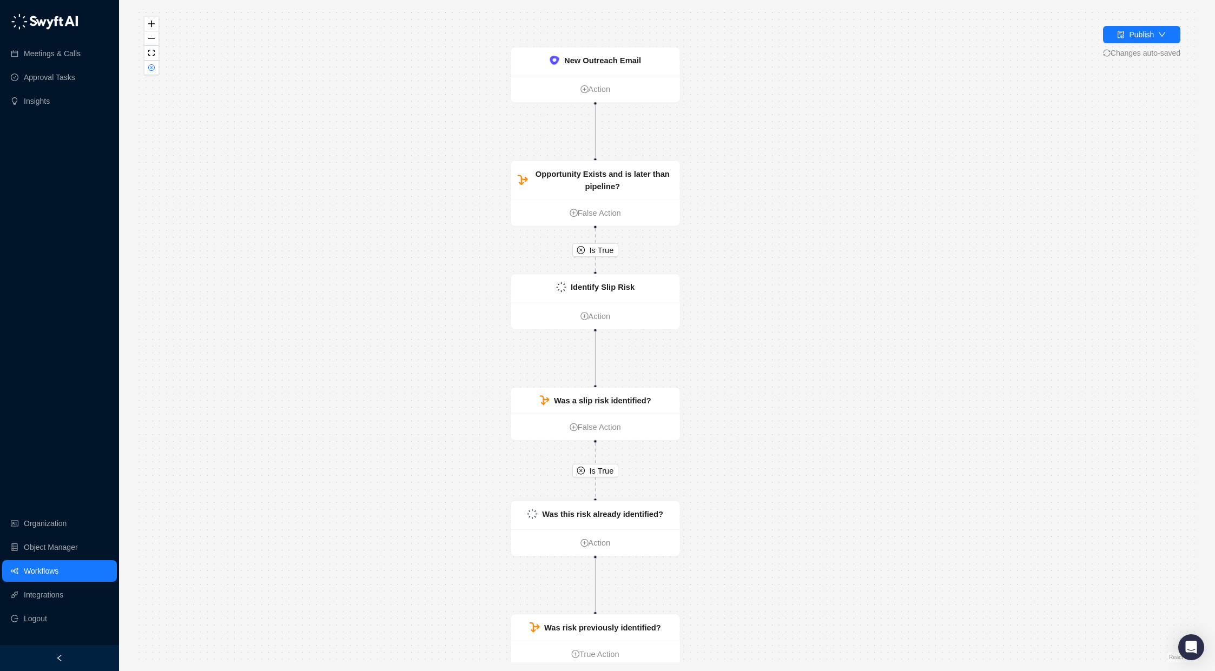
drag, startPoint x: 710, startPoint y: 401, endPoint x: 740, endPoint y: 339, distance: 69.2
click at [740, 339] on div "Is True Is False Is True Is True New Outreach Email Action Opportunity Exists a…" at bounding box center [667, 336] width 1062 height 654
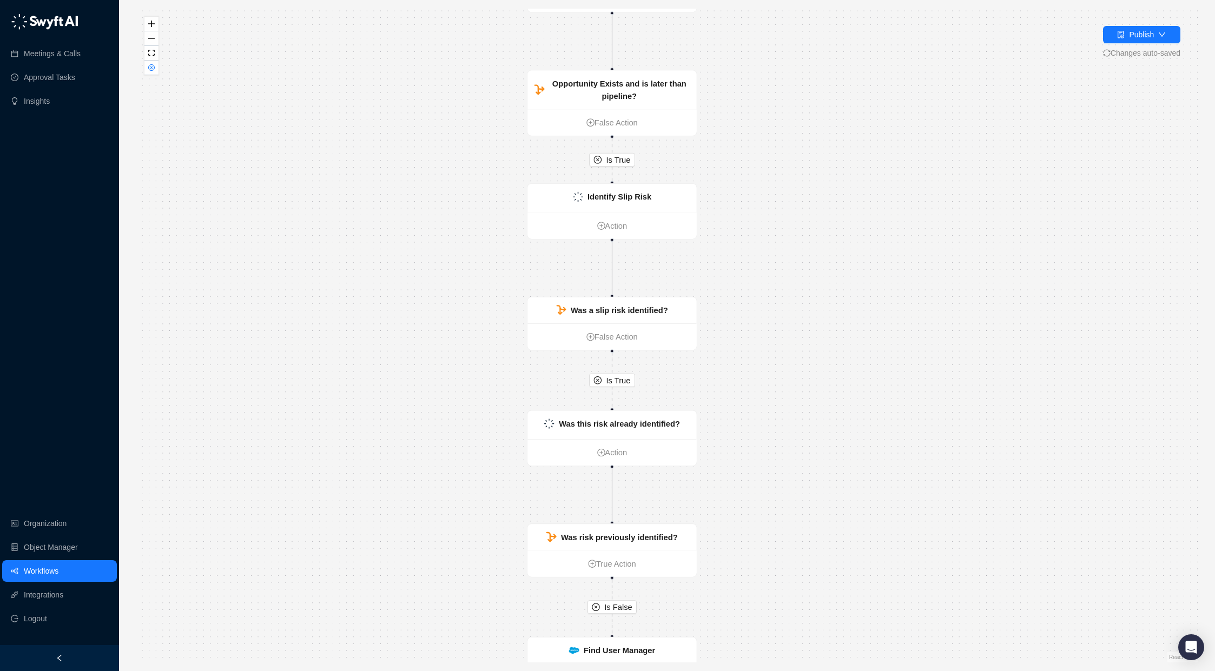
drag, startPoint x: 726, startPoint y: 516, endPoint x: 742, endPoint y: 394, distance: 122.4
click at [742, 394] on div "Is True Is False Is True Is True New Outreach Email Action Opportunity Exists a…" at bounding box center [667, 336] width 1062 height 654
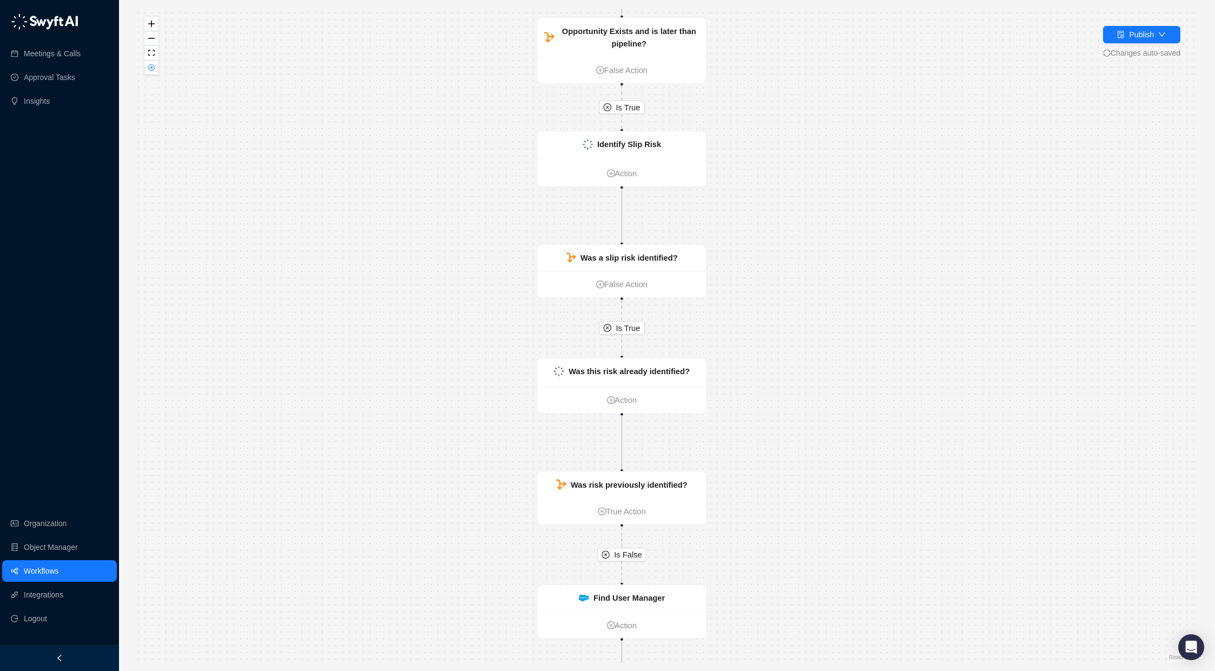
drag, startPoint x: 734, startPoint y: 484, endPoint x: 760, endPoint y: 340, distance: 146.2
click at [760, 340] on div "Is True Is False Is True Is True New Outreach Email Action Opportunity Exists a…" at bounding box center [667, 336] width 1062 height 654
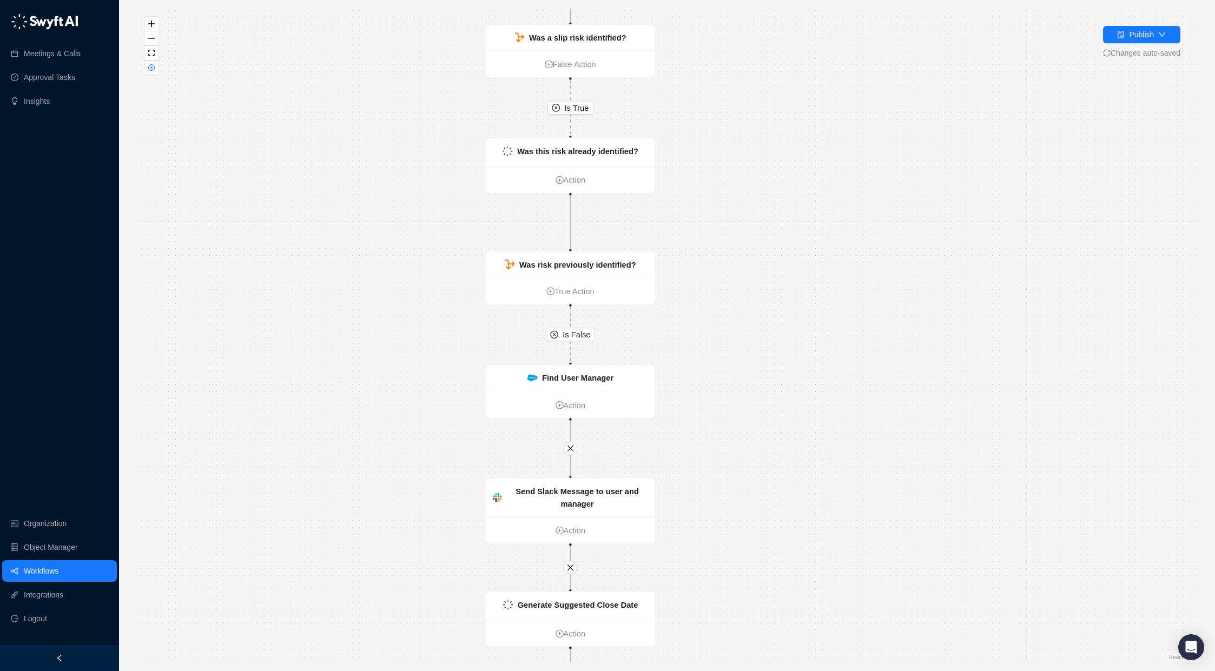
drag, startPoint x: 763, startPoint y: 513, endPoint x: 683, endPoint y: 386, distance: 150.0
click at [683, 386] on div "Is True Is False Is True Is True New Outreach Email Action Opportunity Exists a…" at bounding box center [667, 336] width 1062 height 654
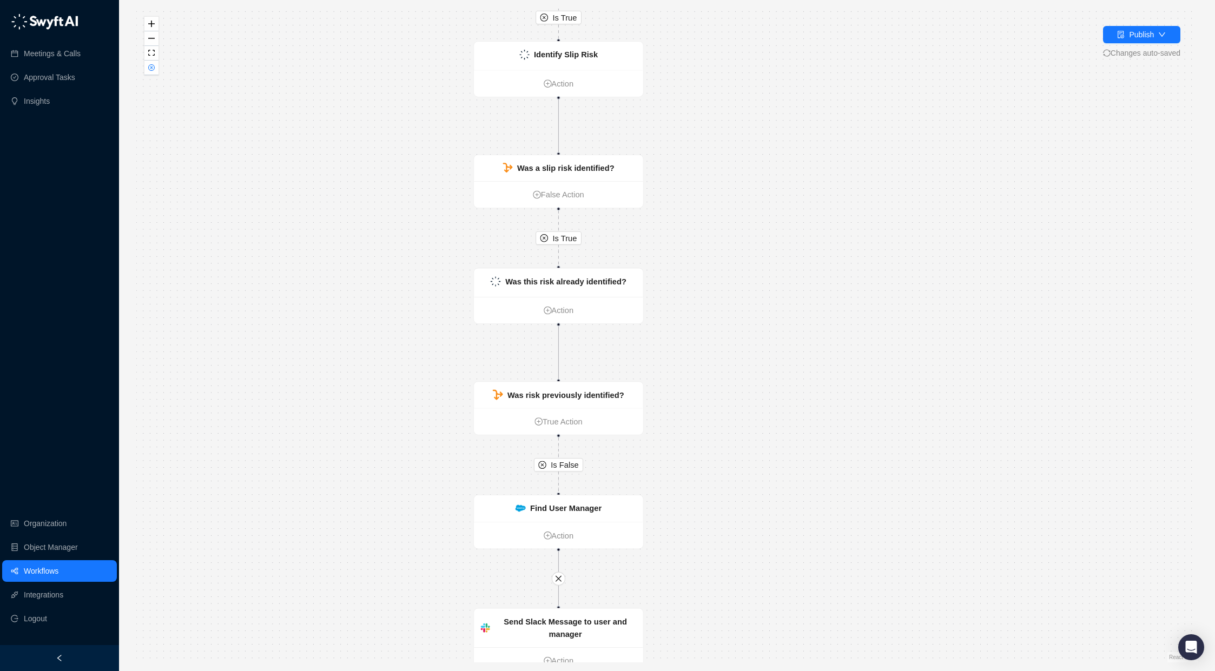
drag, startPoint x: 683, startPoint y: 386, endPoint x: 674, endPoint y: 566, distance: 180.9
click at [674, 566] on div "Is True Is False Is True Is True New Outreach Email Action Opportunity Exists a…" at bounding box center [667, 336] width 1062 height 654
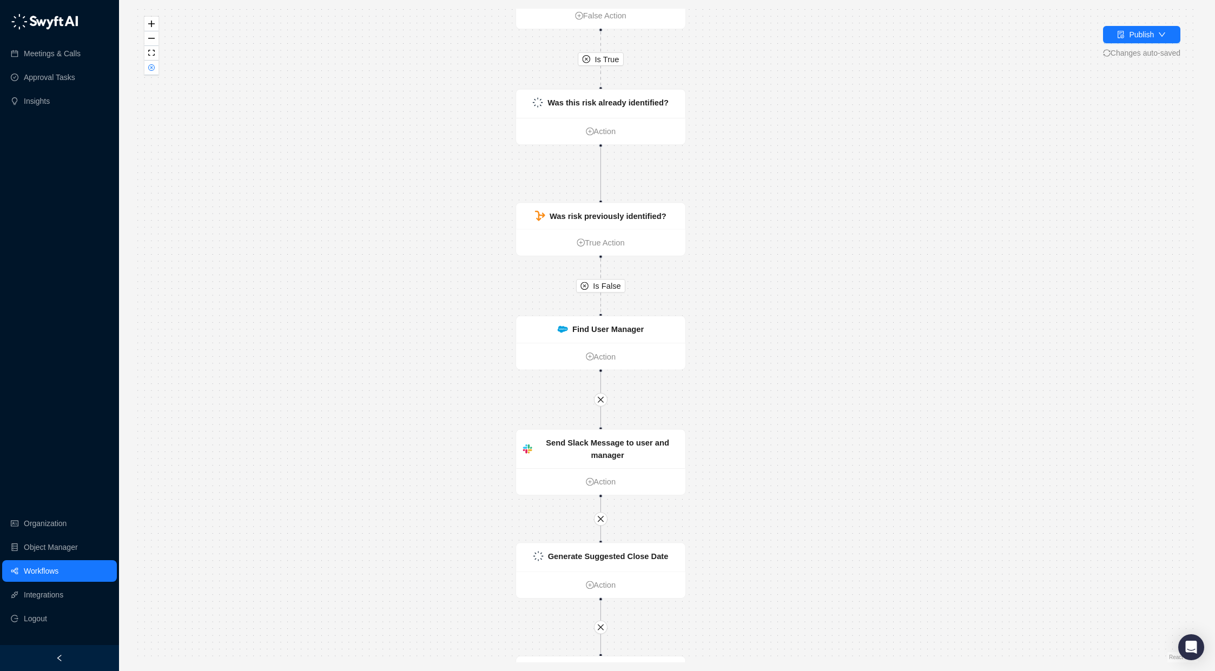
drag, startPoint x: 709, startPoint y: 581, endPoint x: 754, endPoint y: 392, distance: 194.2
click at [754, 393] on div "Is True Is False Is True Is True New Outreach Email Action Opportunity Exists a…" at bounding box center [667, 336] width 1062 height 654
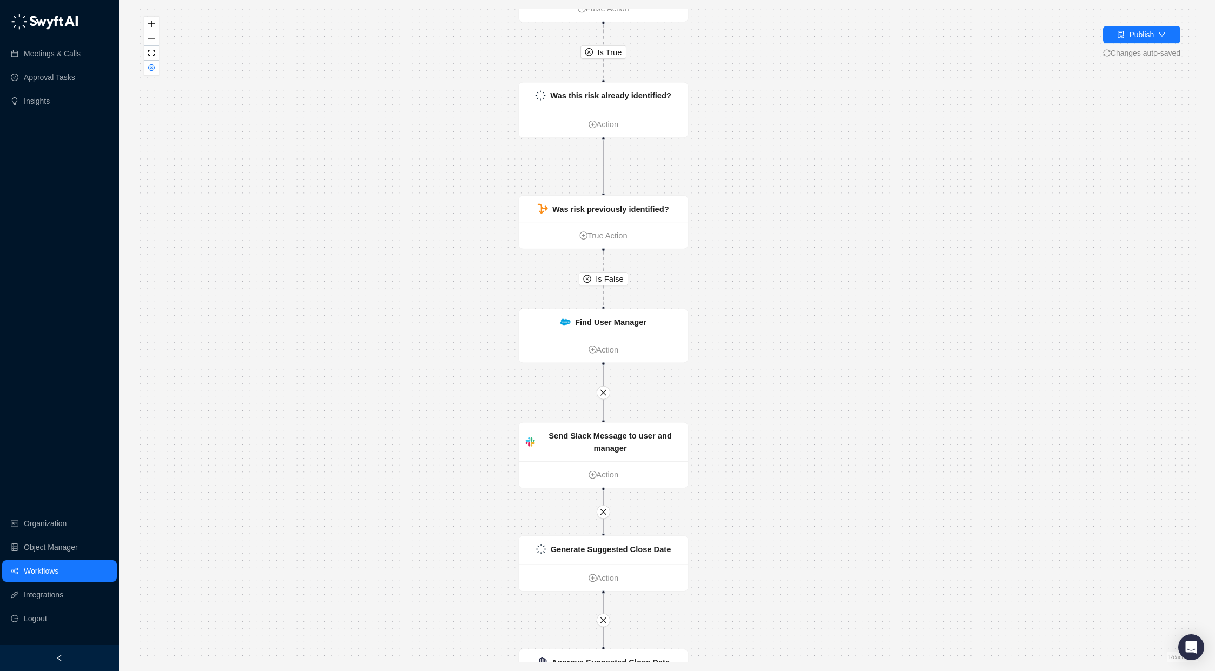
drag, startPoint x: 719, startPoint y: 538, endPoint x: 737, endPoint y: 399, distance: 139.7
click at [737, 399] on div "Is True Is False Is True Is True New Outreach Email Action Opportunity Exists a…" at bounding box center [667, 336] width 1062 height 654
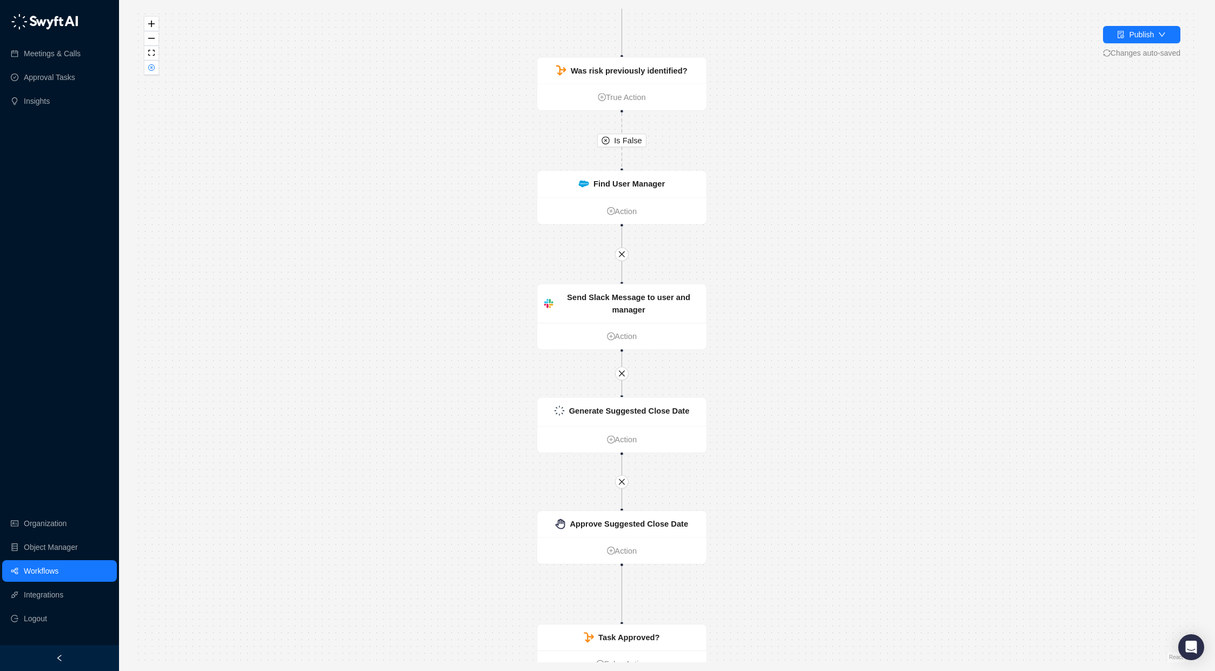
drag, startPoint x: 799, startPoint y: 458, endPoint x: 798, endPoint y: 384, distance: 73.6
click at [798, 384] on div "Is True Is False Is True Is True New Outreach Email Action Opportunity Exists a…" at bounding box center [667, 336] width 1062 height 654
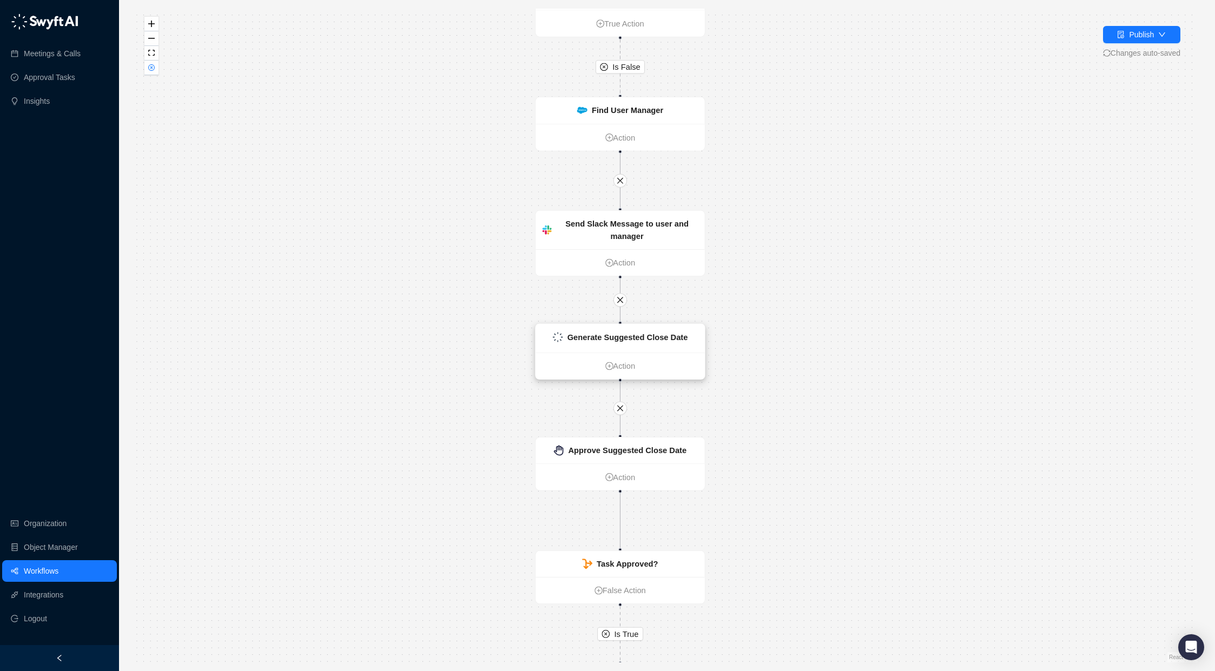
click at [640, 334] on strong "Generate Suggested Close Date" at bounding box center [628, 337] width 121 height 9
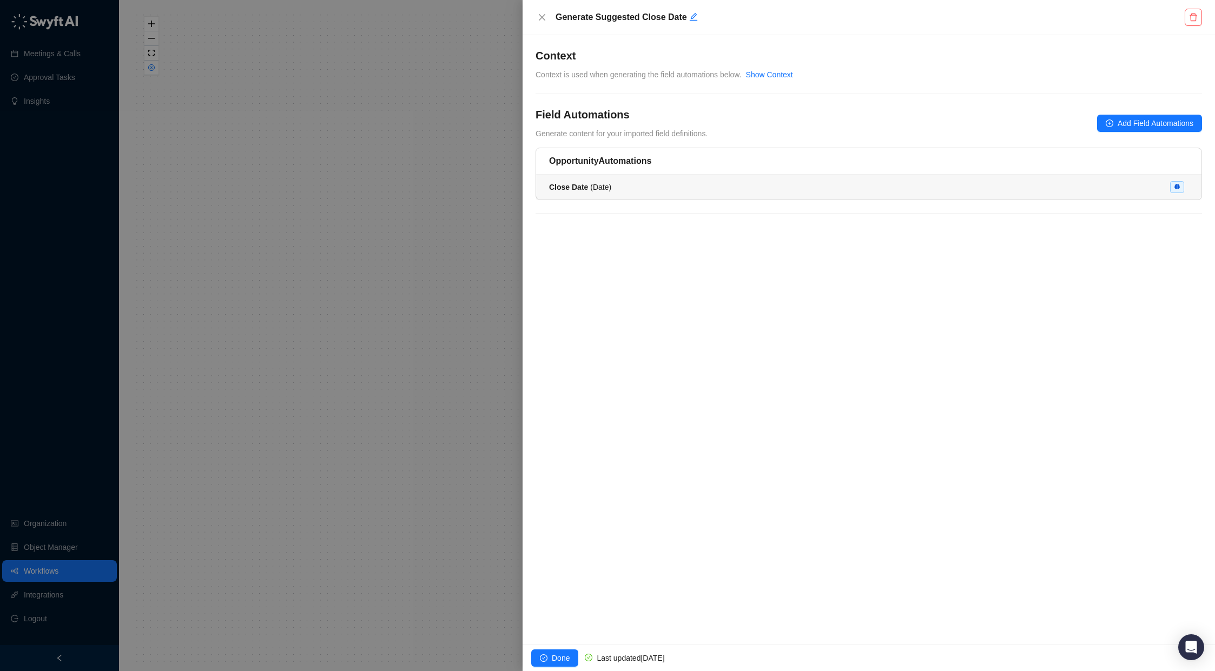
click at [628, 189] on div "Close Date ( Date )" at bounding box center [869, 187] width 640 height 12
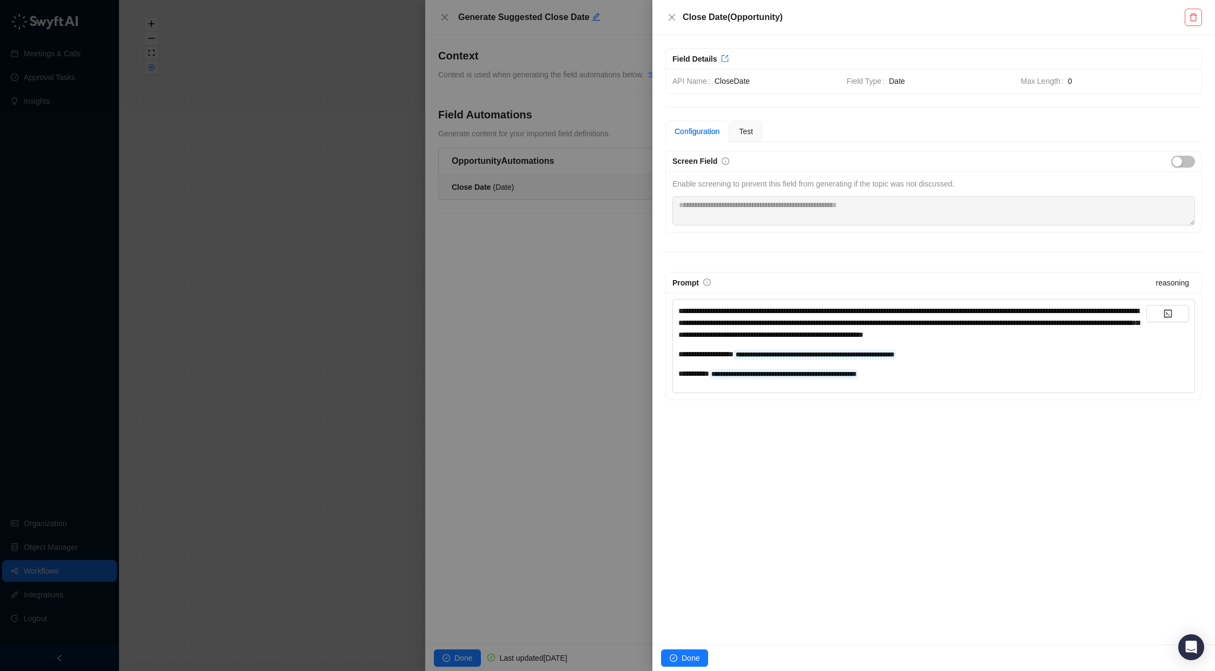
click at [569, 343] on div at bounding box center [607, 335] width 1215 height 671
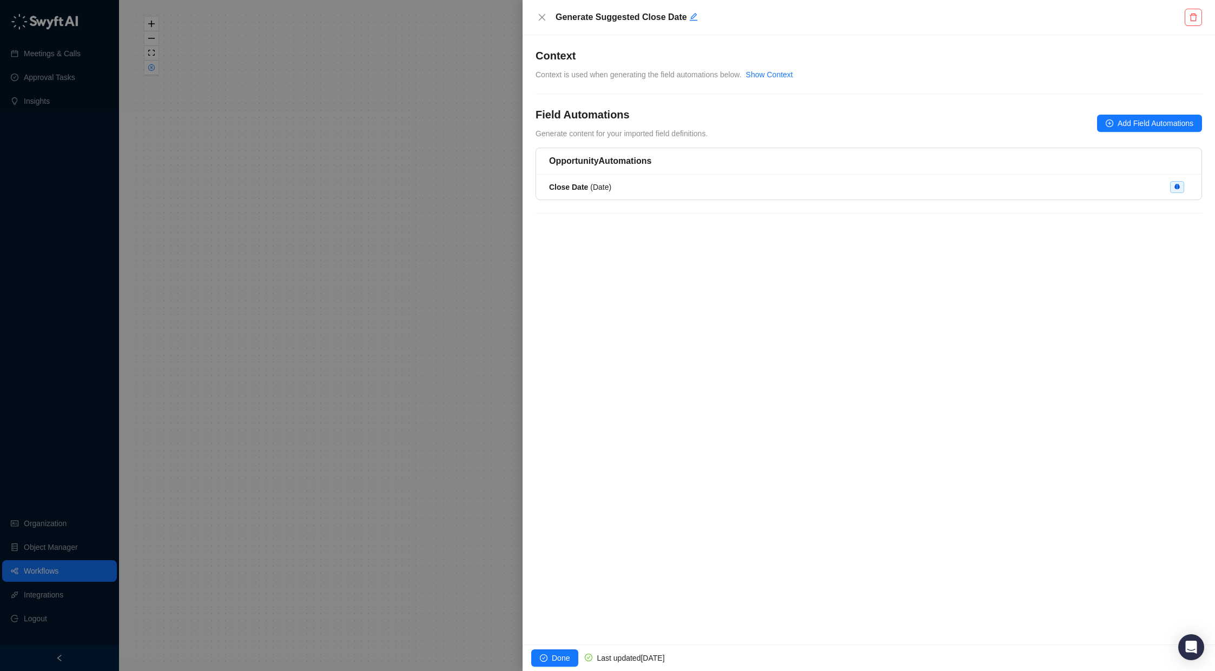
click at [424, 381] on div at bounding box center [607, 335] width 1215 height 671
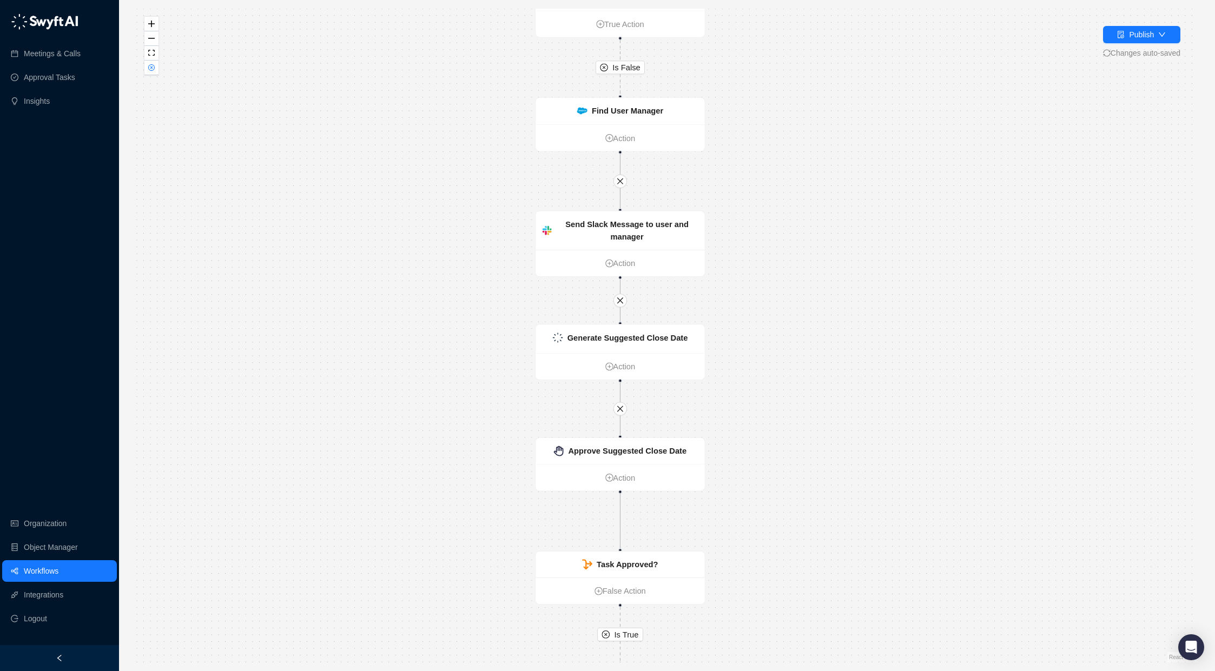
drag, startPoint x: 499, startPoint y: 444, endPoint x: 452, endPoint y: 340, distance: 113.6
click at [453, 341] on div "Is True Is False Is True Is True New Outreach Email Action Opportunity Exists a…" at bounding box center [667, 336] width 1062 height 654
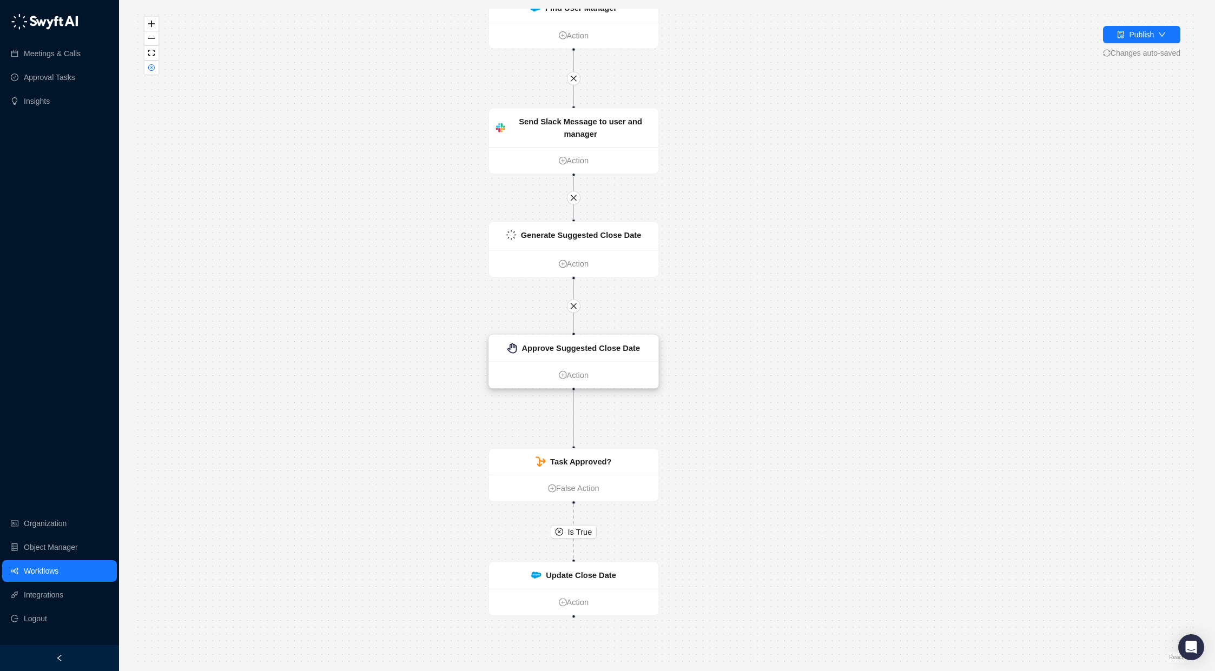
click at [605, 362] on ul "Action" at bounding box center [573, 375] width 169 height 27
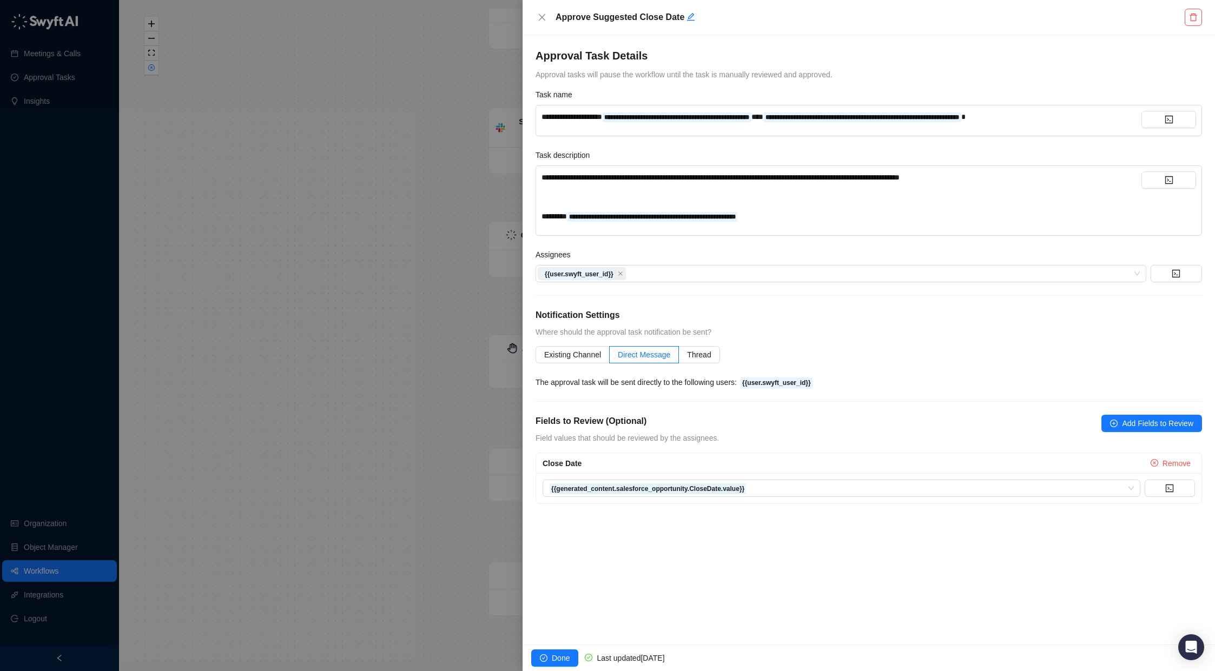
click at [324, 332] on div at bounding box center [607, 335] width 1215 height 671
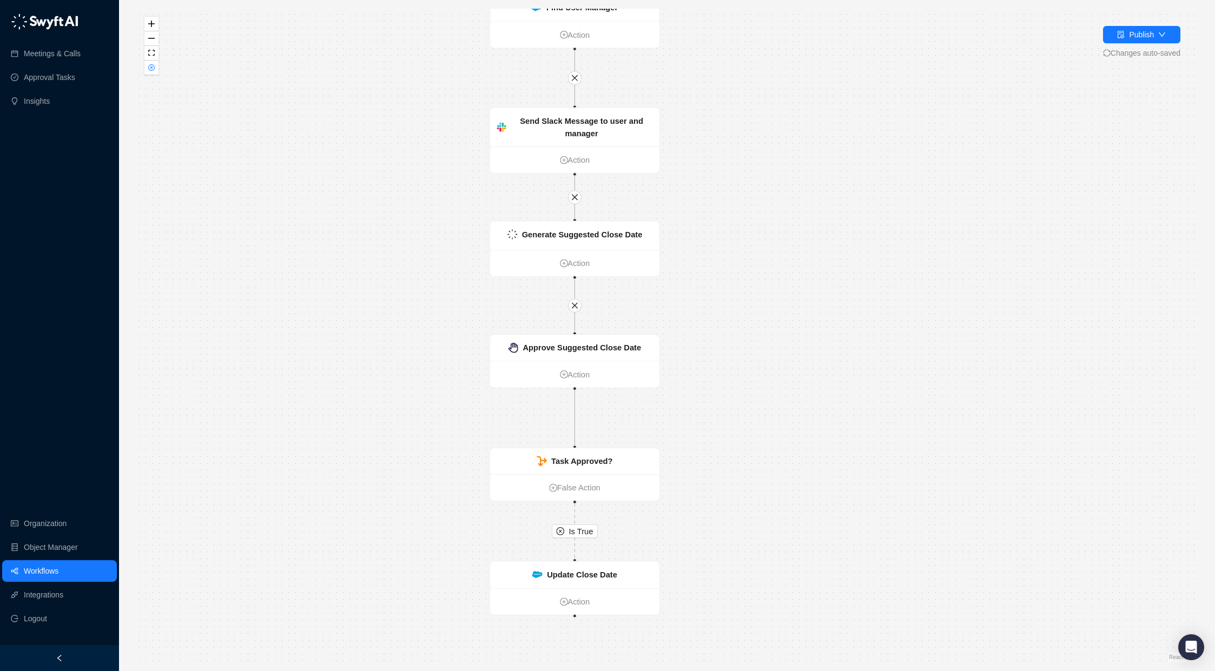
drag, startPoint x: 361, startPoint y: 405, endPoint x: 386, endPoint y: 387, distance: 29.9
click at [386, 387] on div "Is True Is False Is True Is True New Outreach Email Action Opportunity Exists a…" at bounding box center [667, 336] width 1062 height 654
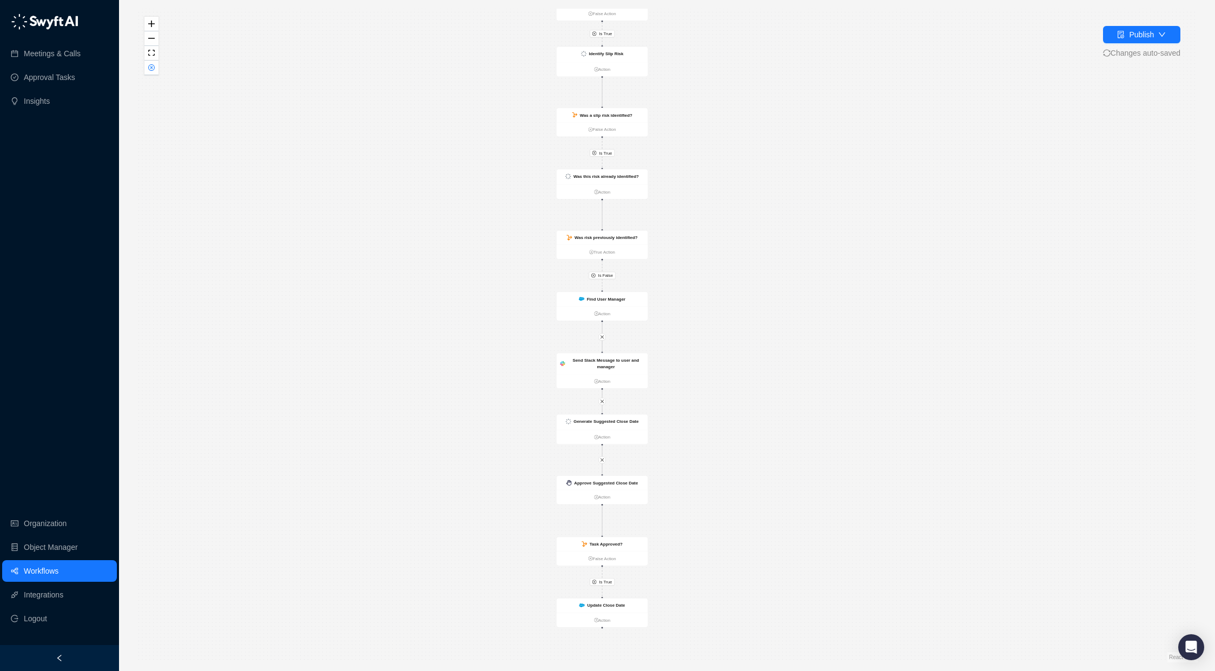
drag, startPoint x: 628, startPoint y: 211, endPoint x: 742, endPoint y: 337, distance: 169.7
click at [742, 337] on div "Is True Is False Is True Is True New Outreach Email Action Opportunity Exists a…" at bounding box center [667, 336] width 1062 height 654
drag, startPoint x: 730, startPoint y: 294, endPoint x: 736, endPoint y: 318, distance: 24.7
click at [736, 319] on div "Is True Is False Is True Is True New Outreach Email Action Opportunity Exists a…" at bounding box center [667, 336] width 1062 height 654
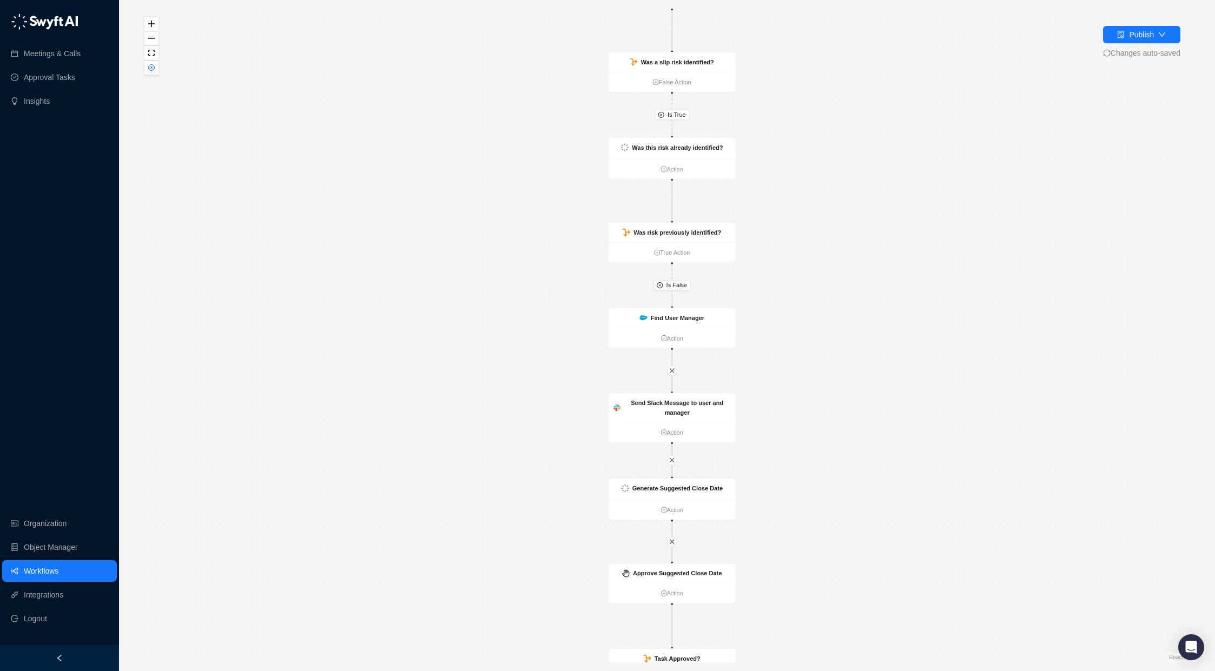
drag, startPoint x: 710, startPoint y: 373, endPoint x: 775, endPoint y: 292, distance: 103.9
click at [775, 292] on div "Is True Is False Is True Is True New Outreach Email Action Opportunity Exists a…" at bounding box center [667, 336] width 1062 height 654
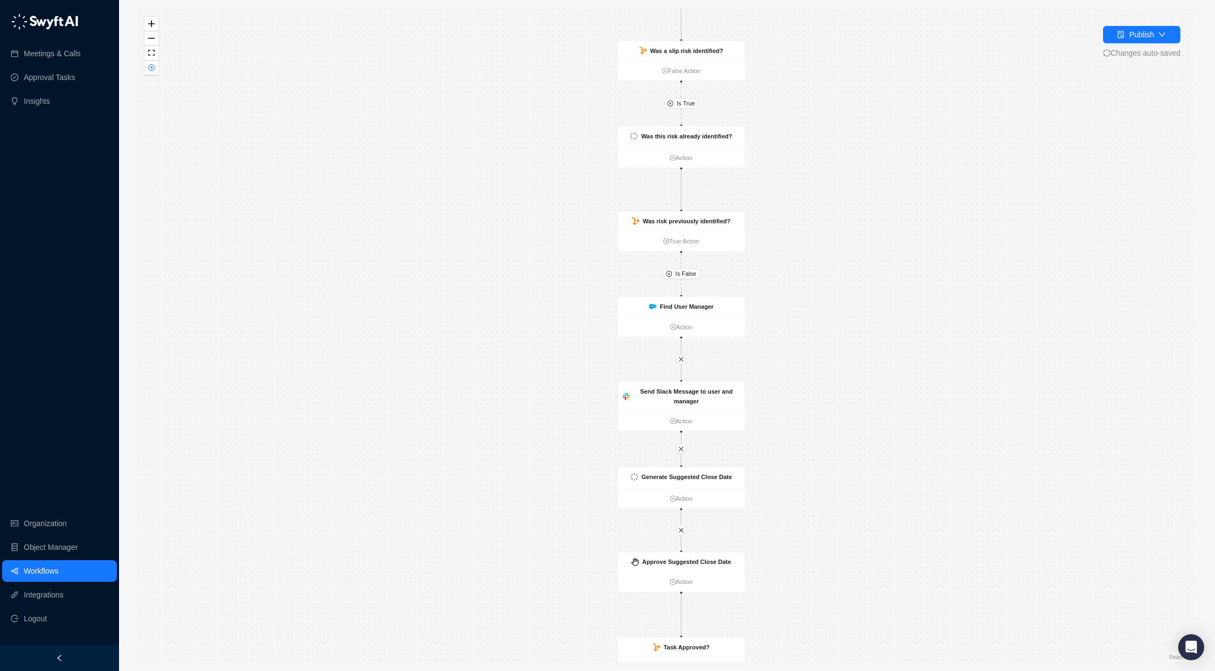
drag, startPoint x: 780, startPoint y: 519, endPoint x: 823, endPoint y: 404, distance: 123.4
click at [821, 407] on div "Is True Is False Is True Is True New Outreach Email Action Opportunity Exists a…" at bounding box center [667, 336] width 1062 height 654
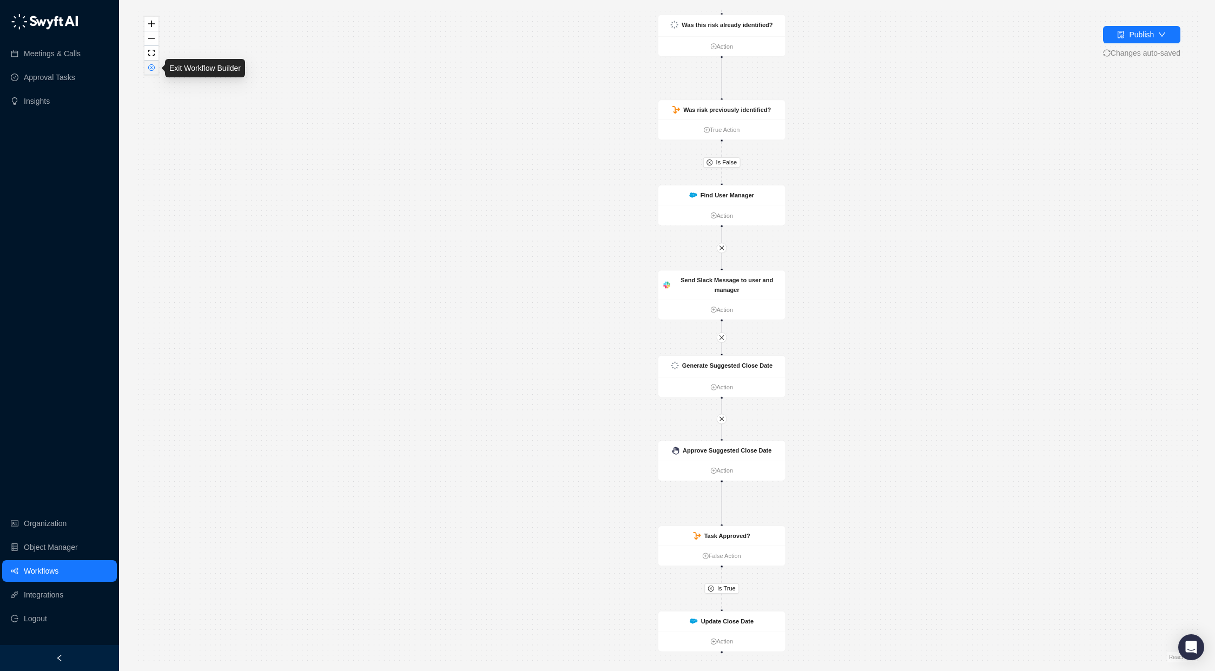
click at [153, 73] on button "button" at bounding box center [151, 68] width 14 height 15
